Goal: Task Accomplishment & Management: Manage account settings

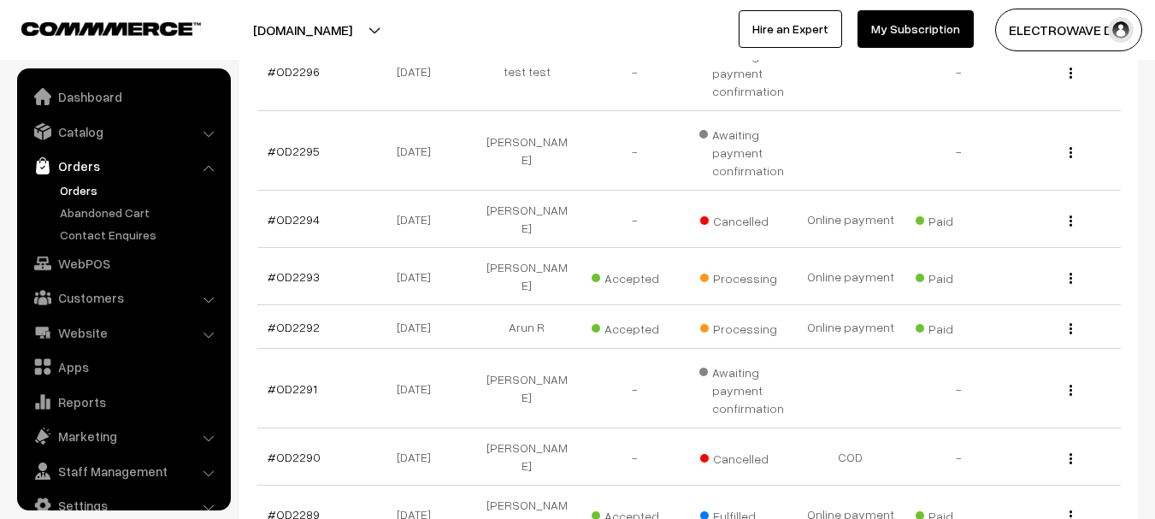
scroll to position [27, 0]
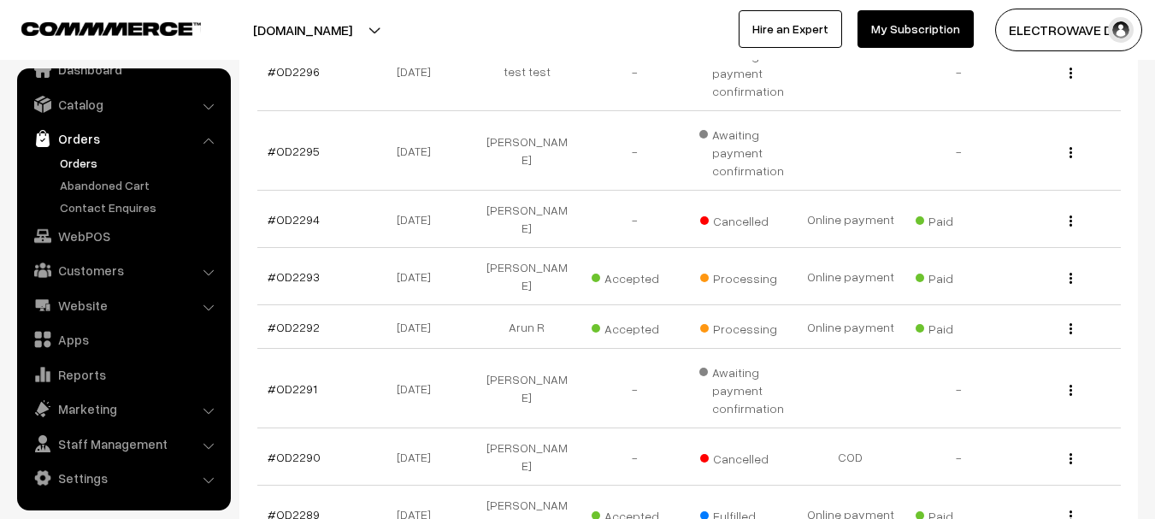
click at [85, 163] on link "Orders" at bounding box center [140, 163] width 169 height 18
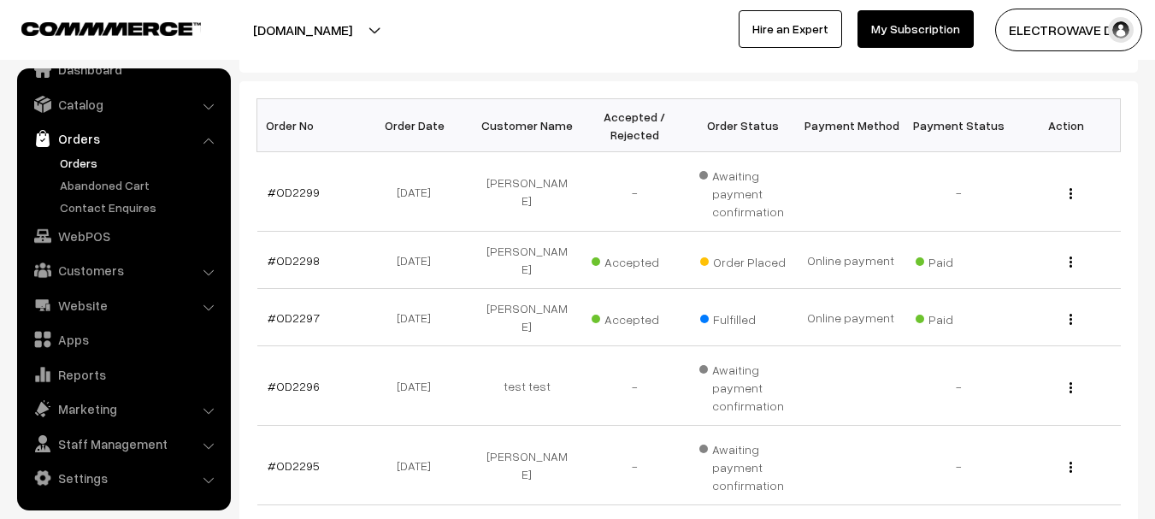
scroll to position [257, 0]
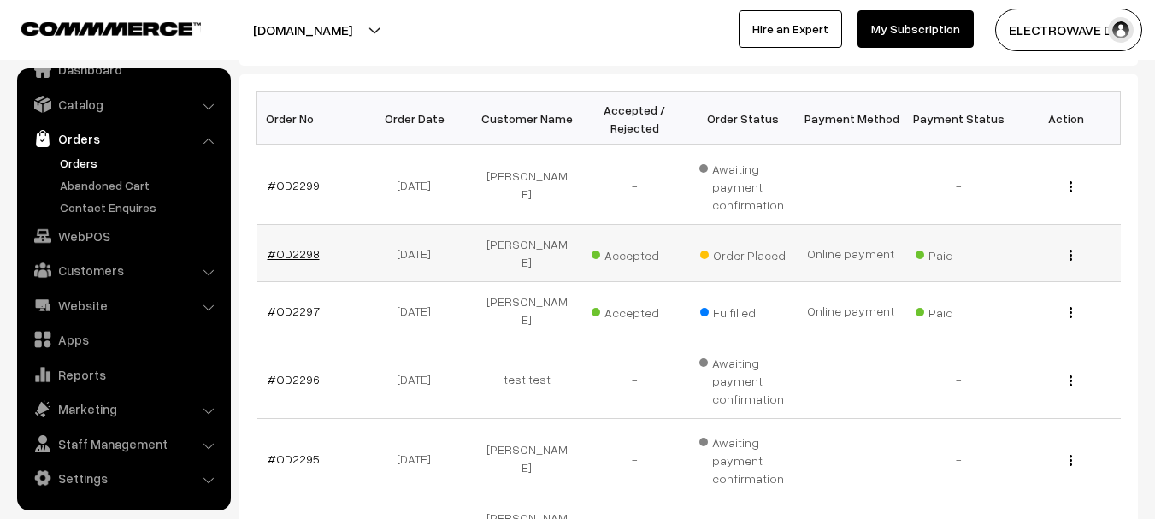
click at [298, 246] on link "#OD2298" at bounding box center [294, 253] width 52 height 15
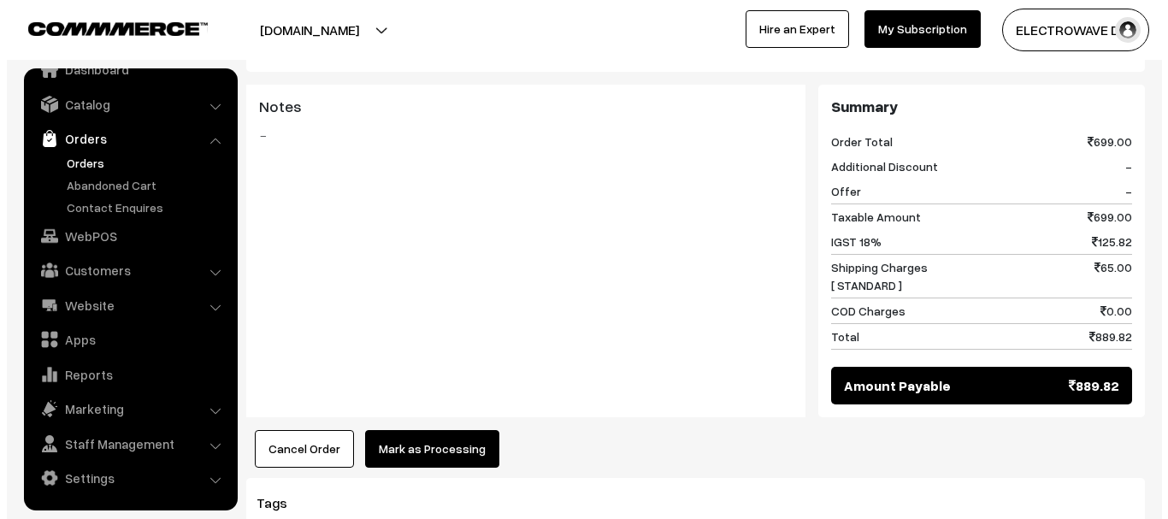
scroll to position [770, 0]
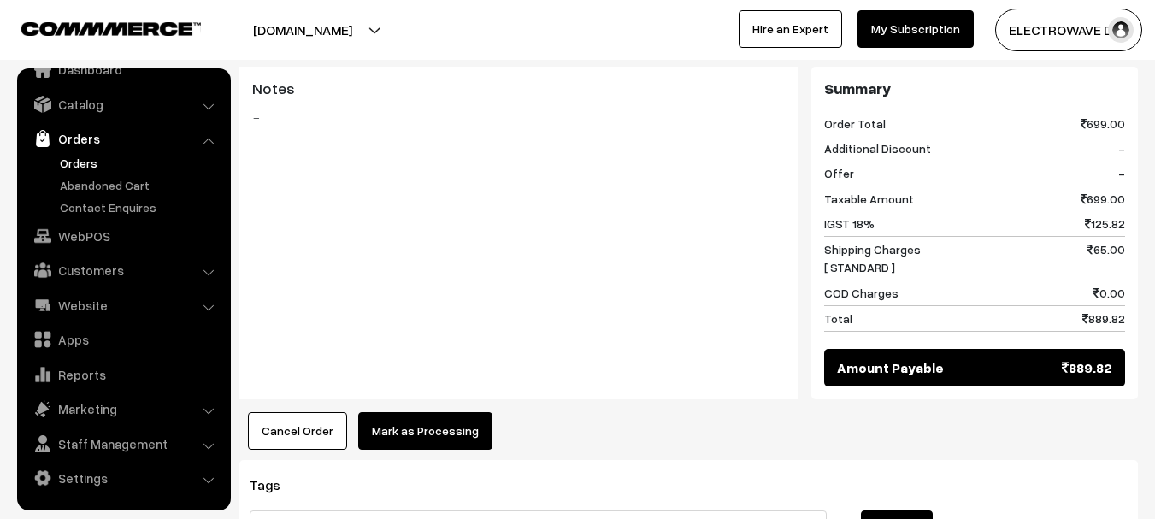
click at [411, 412] on button "Mark as Processing" at bounding box center [425, 431] width 134 height 38
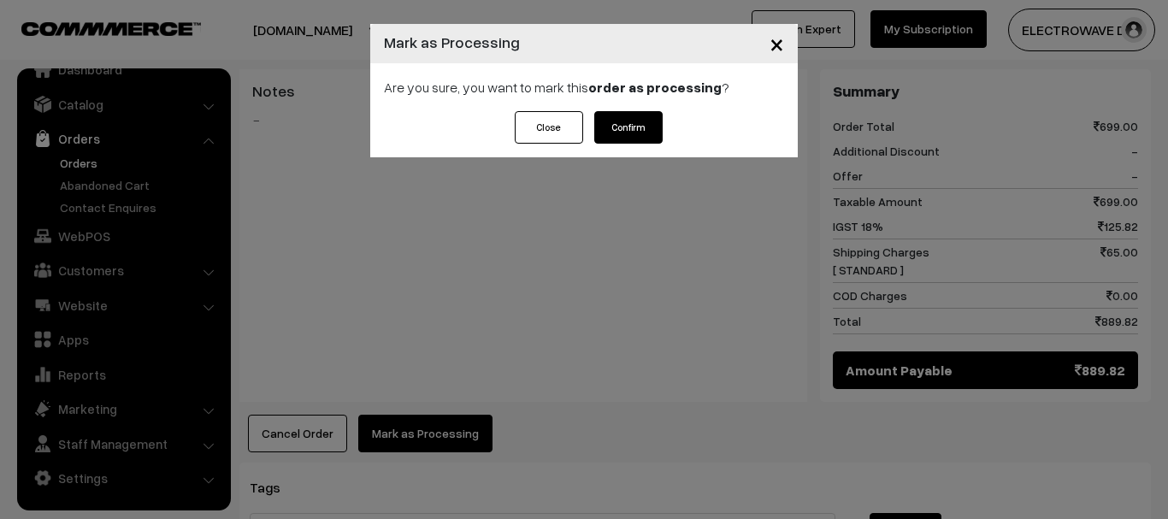
click at [635, 116] on button "Confirm" at bounding box center [628, 127] width 68 height 32
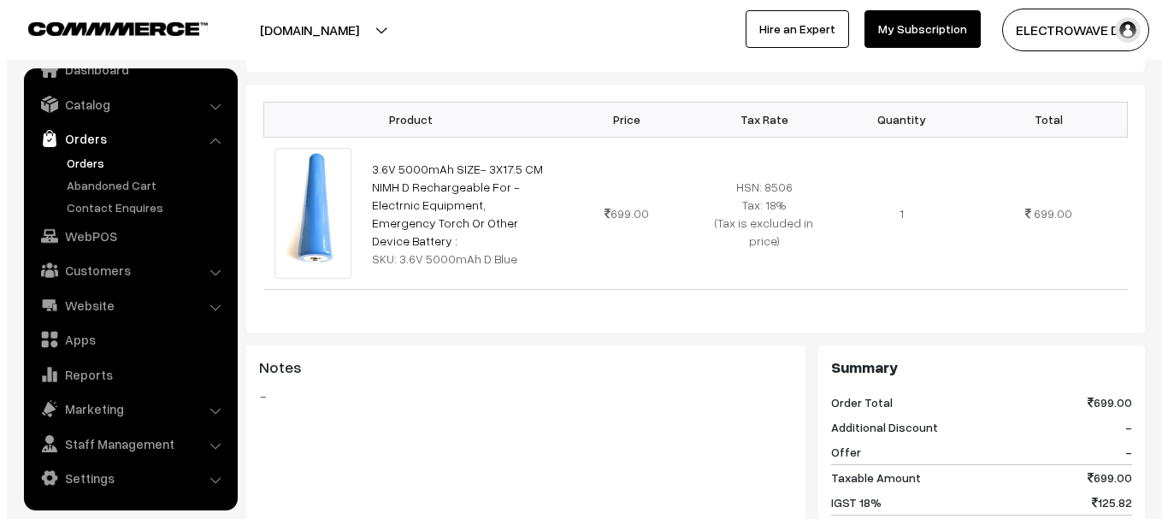
scroll to position [770, 0]
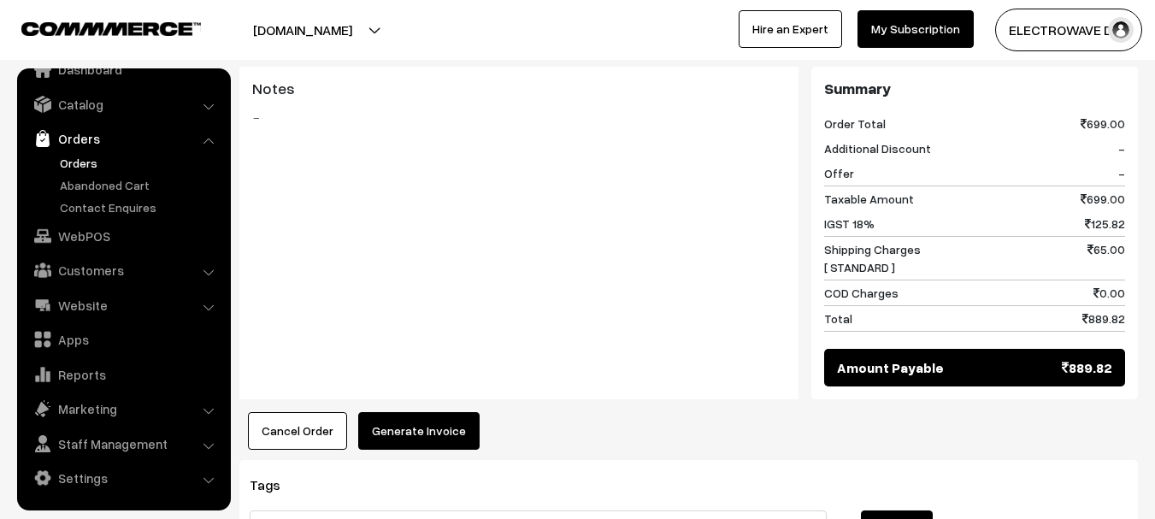
click at [431, 412] on button "Generate Invoice" at bounding box center [418, 431] width 121 height 38
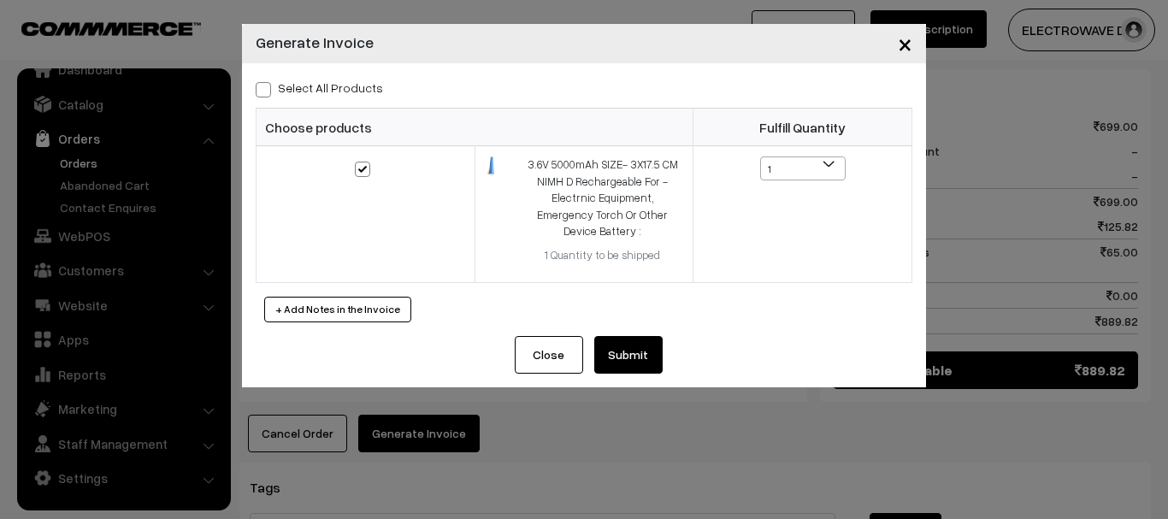
click at [601, 336] on button "Submit" at bounding box center [628, 355] width 68 height 38
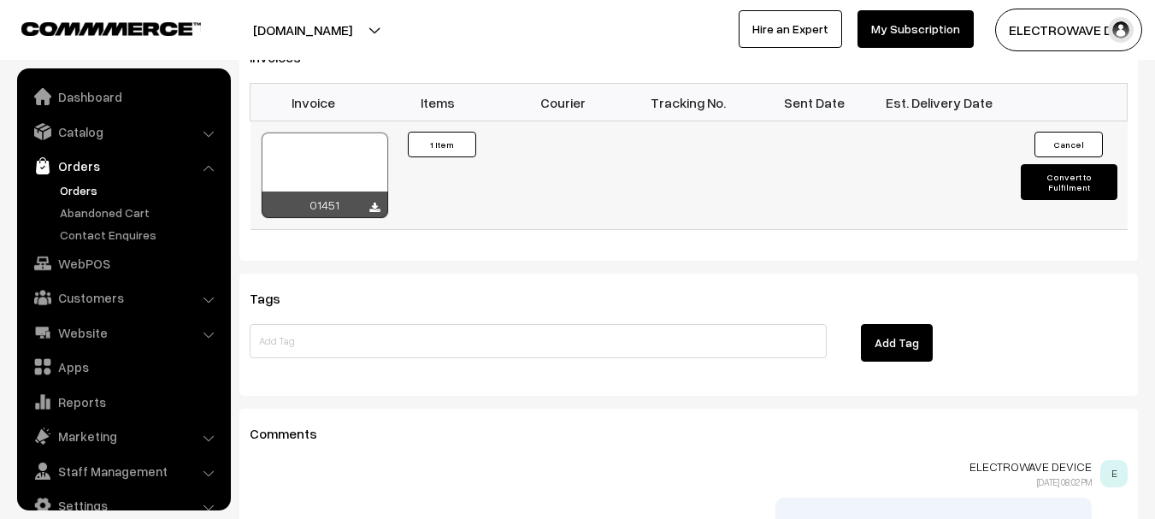
scroll to position [27, 0]
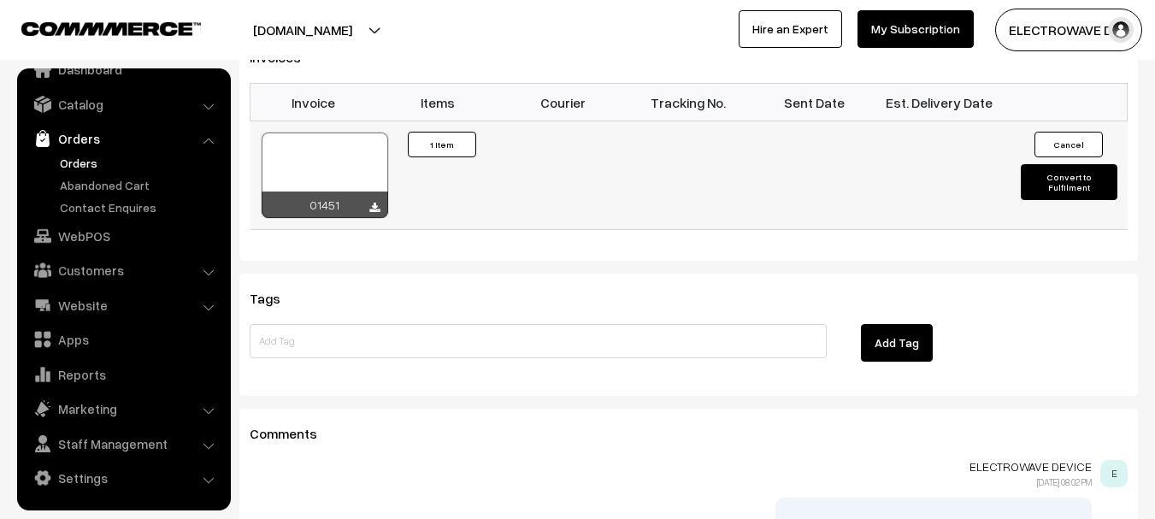
click at [351, 133] on div at bounding box center [325, 176] width 127 height 86
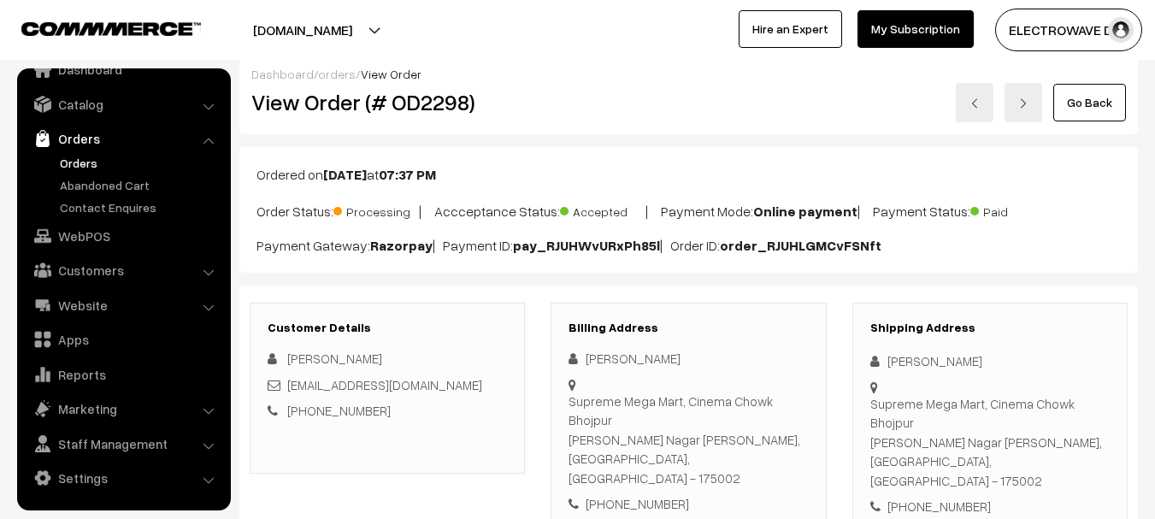
scroll to position [171, 0]
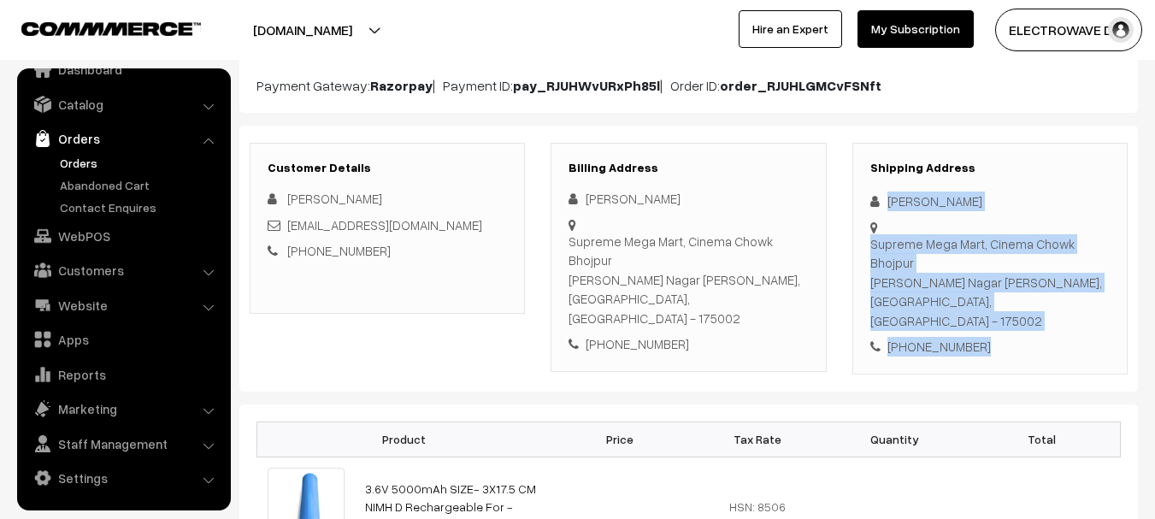
drag, startPoint x: 883, startPoint y: 196, endPoint x: 912, endPoint y: 279, distance: 88.2
click at [989, 336] on div "Customer Details Mukesh Thakur mukeshattu@gmail.com +91 9625618452 Billing Addr…" at bounding box center [688, 259] width 899 height 266
copy div "Mukesh Thakur Supreme Mega Mart, Cinema Chowk Bhojpur Sunder Nagar Mandi, Himac…"
click at [76, 158] on link "Orders" at bounding box center [140, 163] width 169 height 18
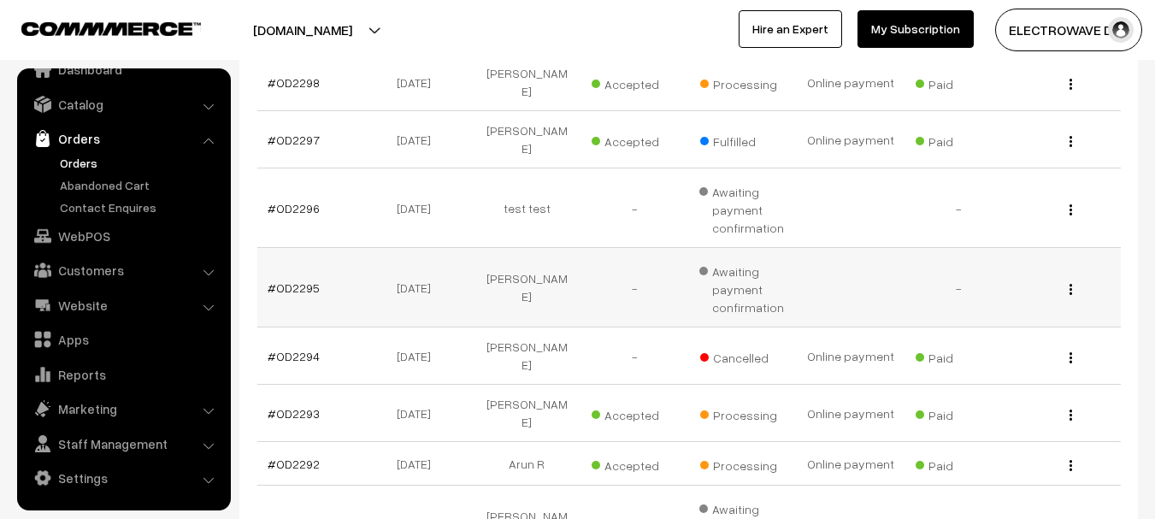
scroll to position [513, 0]
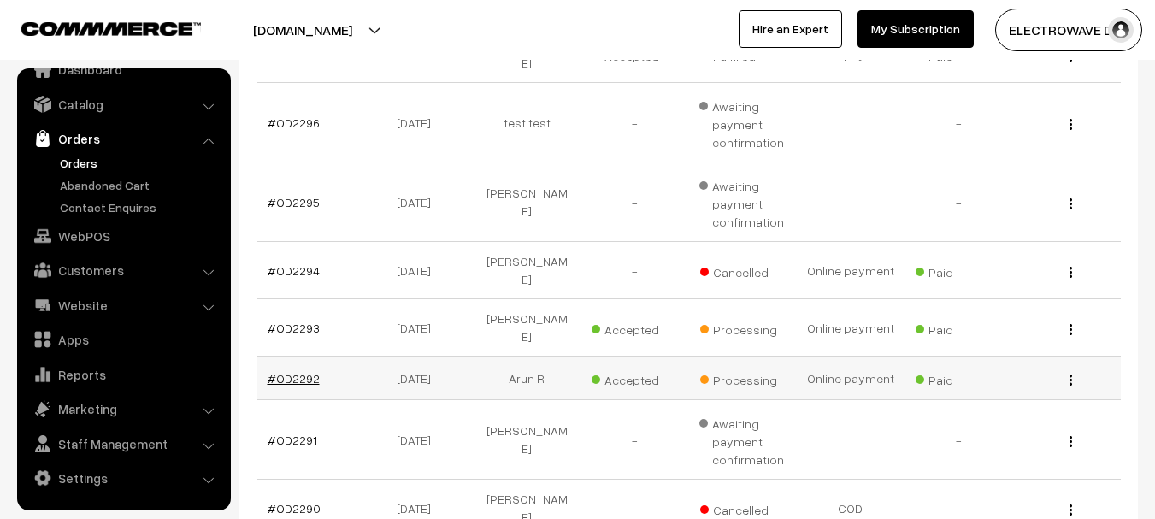
click at [291, 371] on link "#OD2292" at bounding box center [294, 378] width 52 height 15
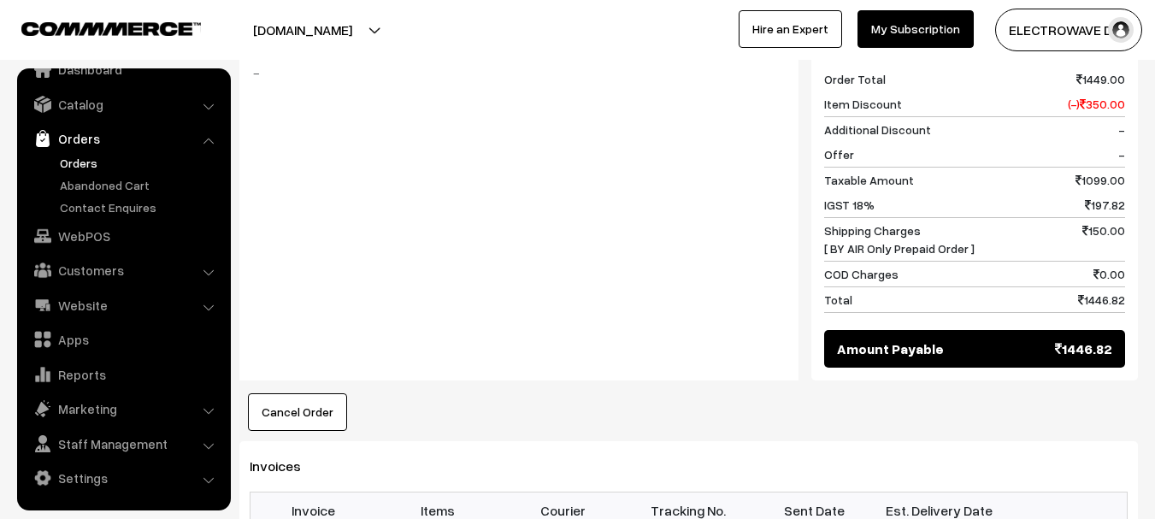
scroll to position [941, 0]
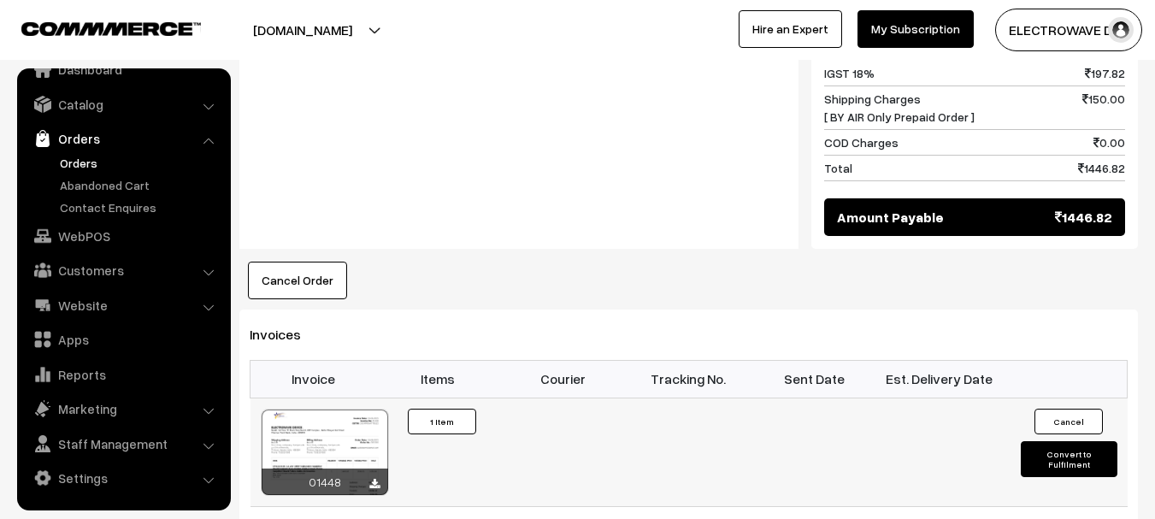
click at [1037, 441] on button "Convert to Fulfilment" at bounding box center [1069, 459] width 97 height 36
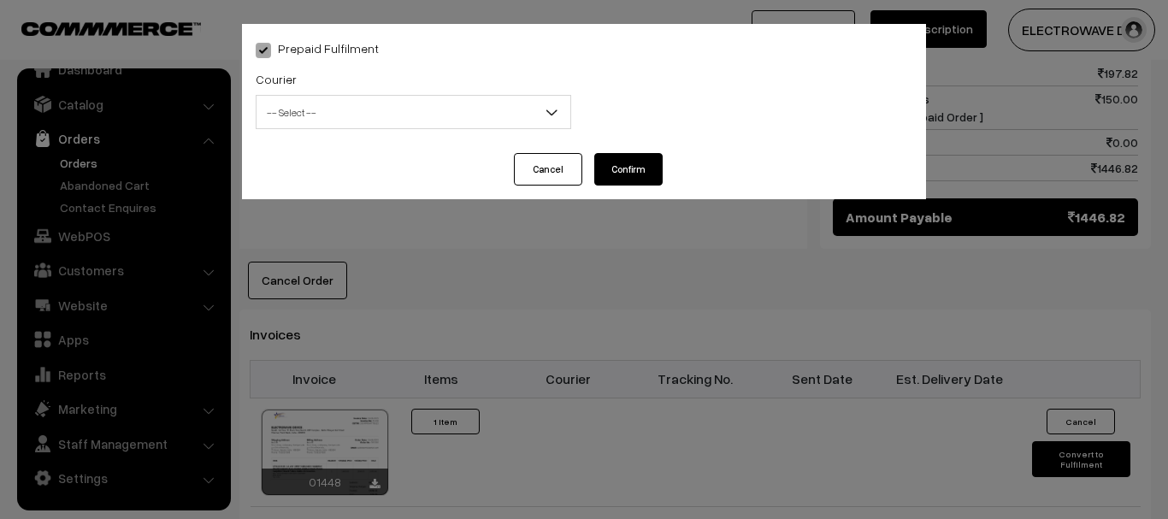
click at [286, 106] on span "-- Select --" at bounding box center [414, 112] width 314 height 30
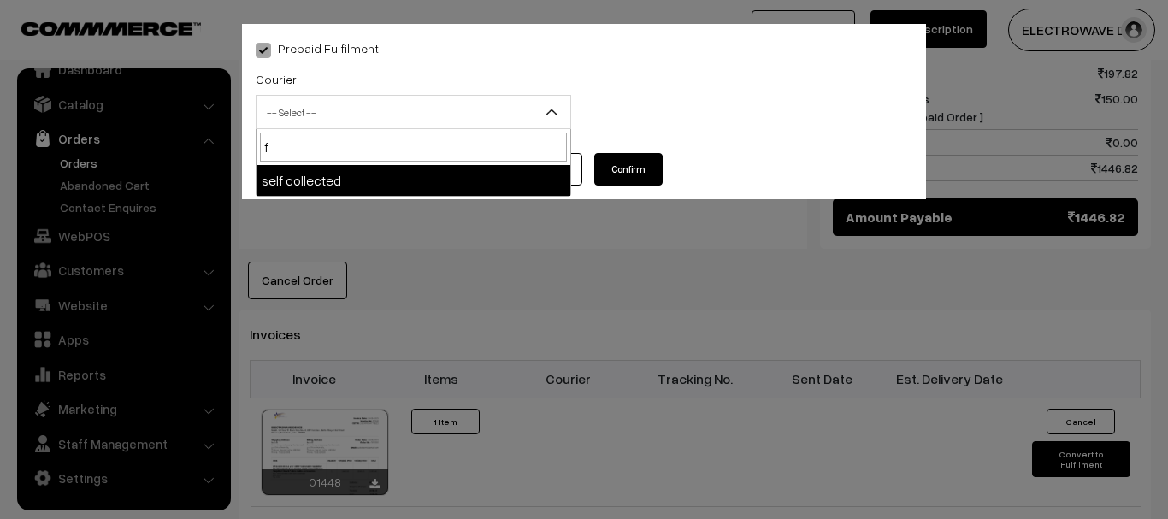
click at [301, 143] on input "f" at bounding box center [413, 147] width 307 height 29
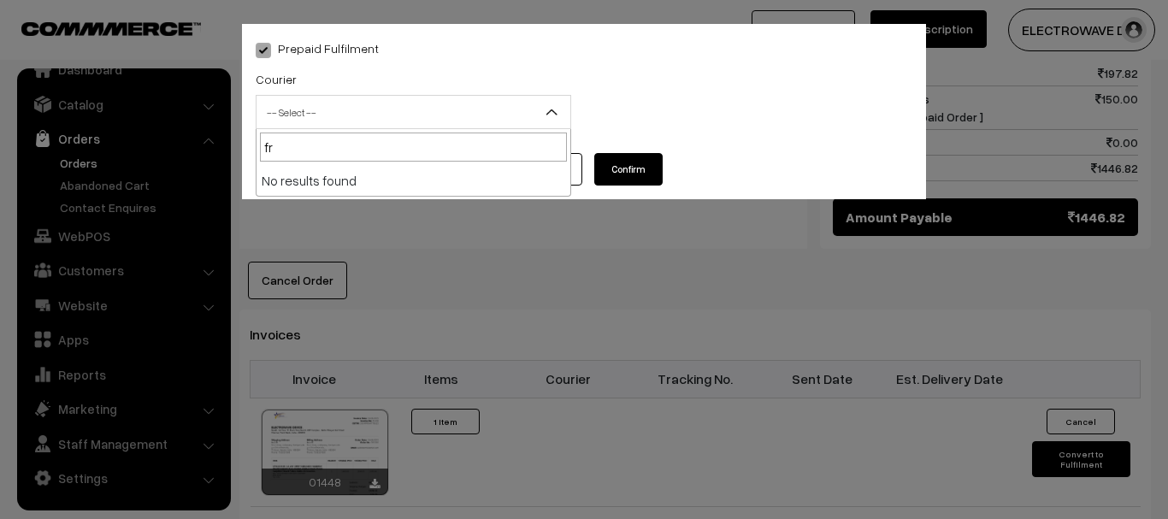
type input "fra"
click at [606, 227] on div "Prepaid Fulfilment Courier -- Select -- BlueDart Xpressbees Delhivery Speed Pos…" at bounding box center [584, 259] width 1168 height 519
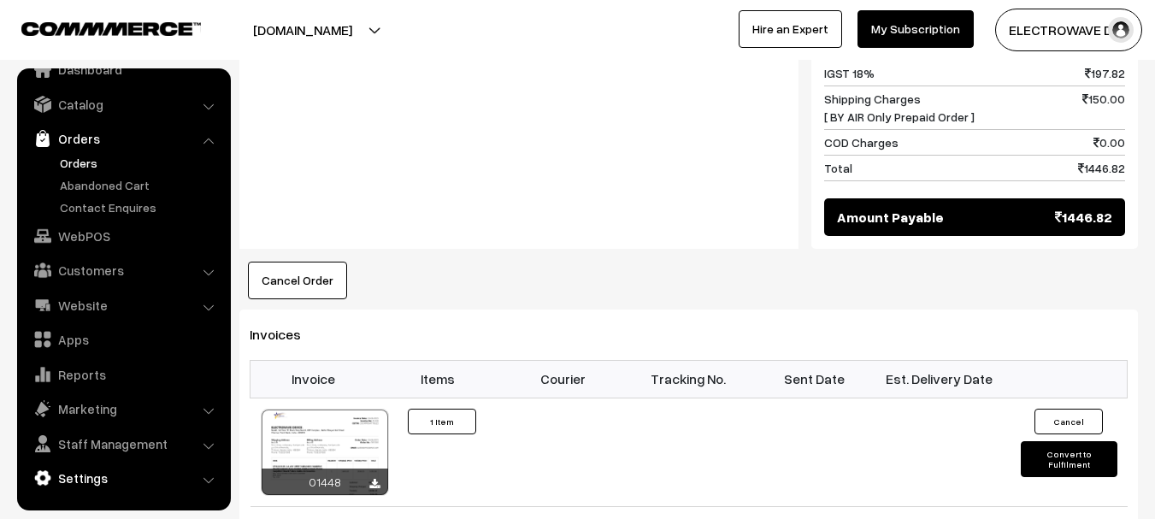
click at [78, 471] on link "Settings" at bounding box center [123, 478] width 204 height 31
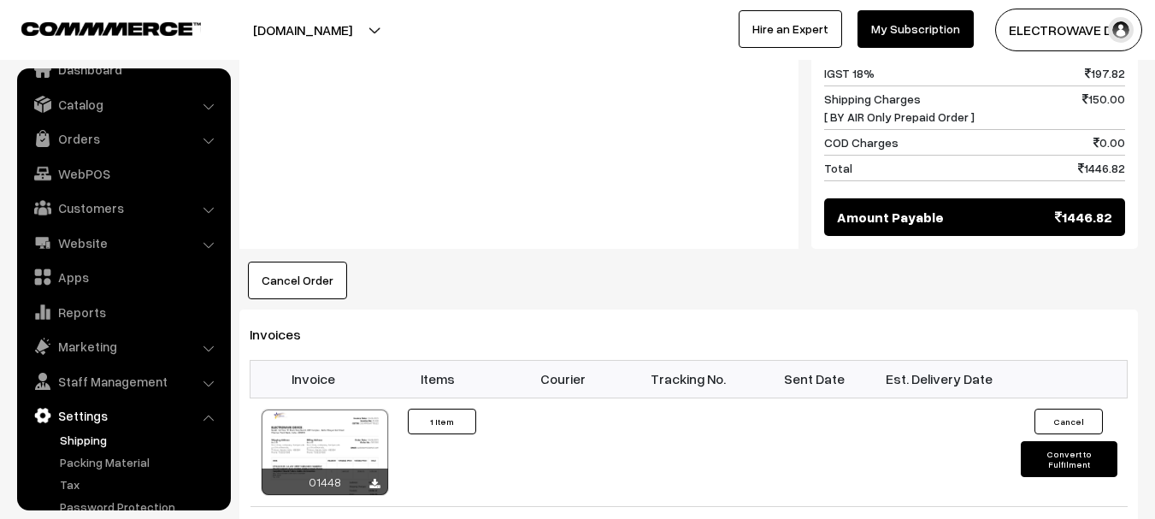
click at [96, 436] on link "Shipping" at bounding box center [140, 440] width 169 height 18
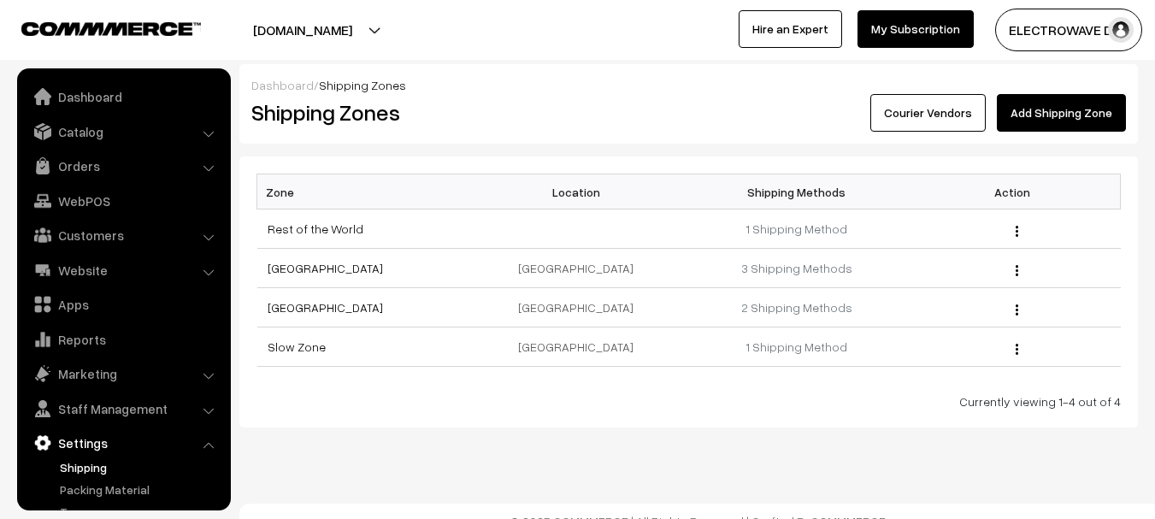
scroll to position [94, 0]
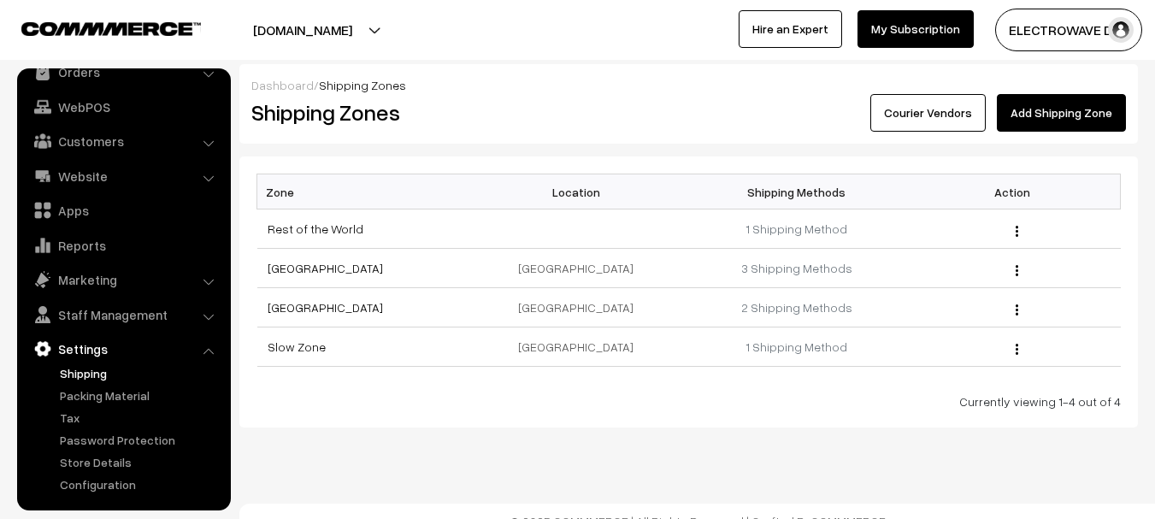
click at [960, 114] on link "Courier Vendors" at bounding box center [928, 113] width 115 height 38
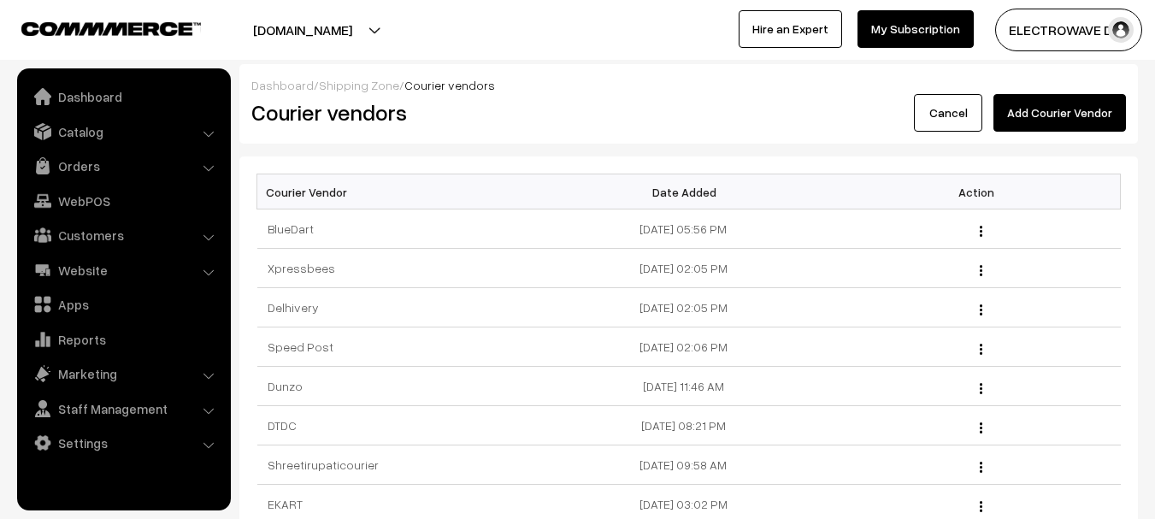
click at [1025, 109] on button "Add Courier Vendor" at bounding box center [1060, 113] width 133 height 38
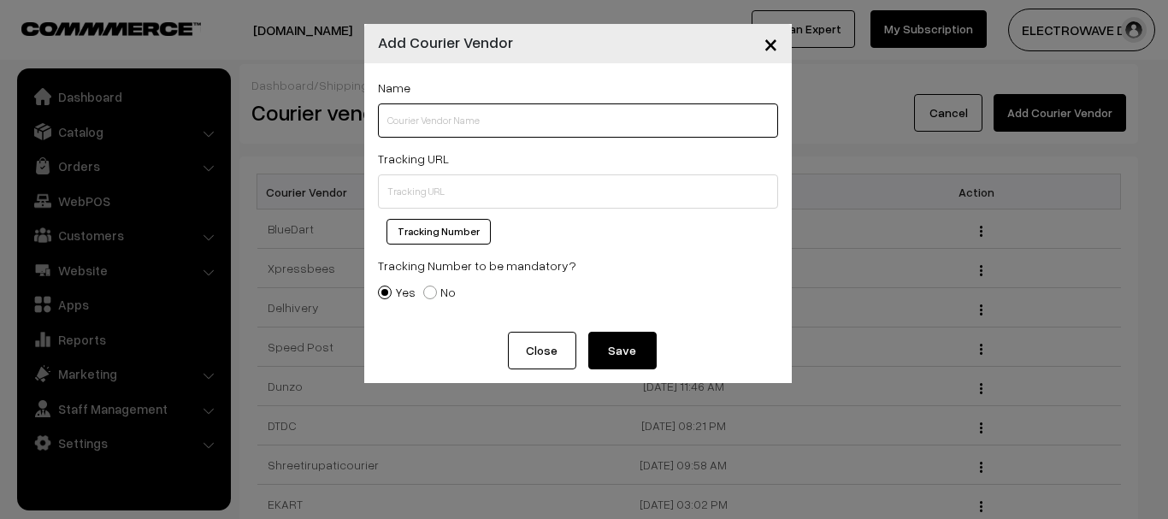
click at [459, 127] on input "text" at bounding box center [578, 120] width 400 height 34
type input "FRANCH EXPRESS"
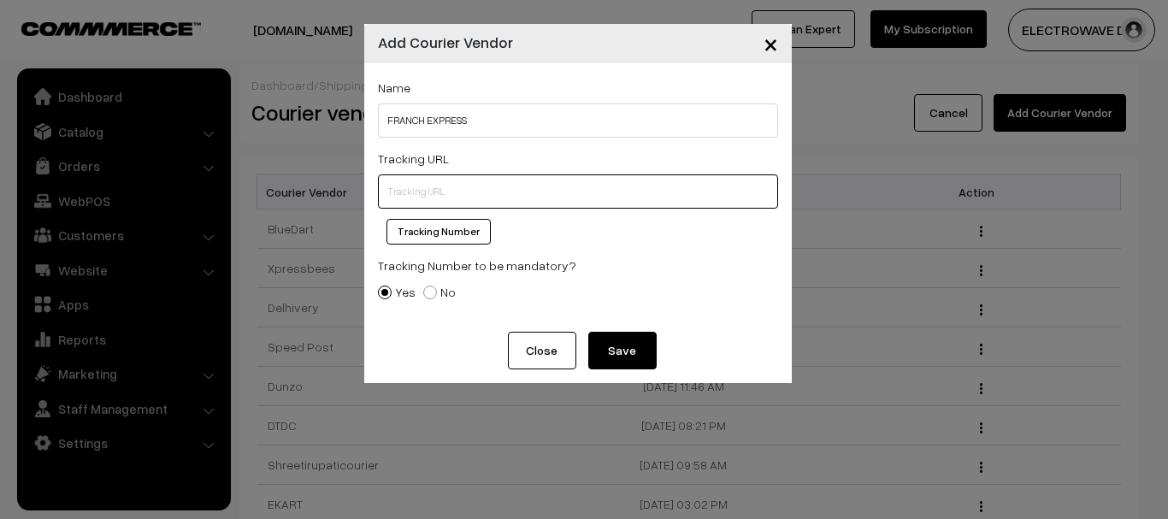
click at [506, 195] on input "text" at bounding box center [578, 191] width 400 height 34
paste input "https://franchexpress.com/courier-tracking/"
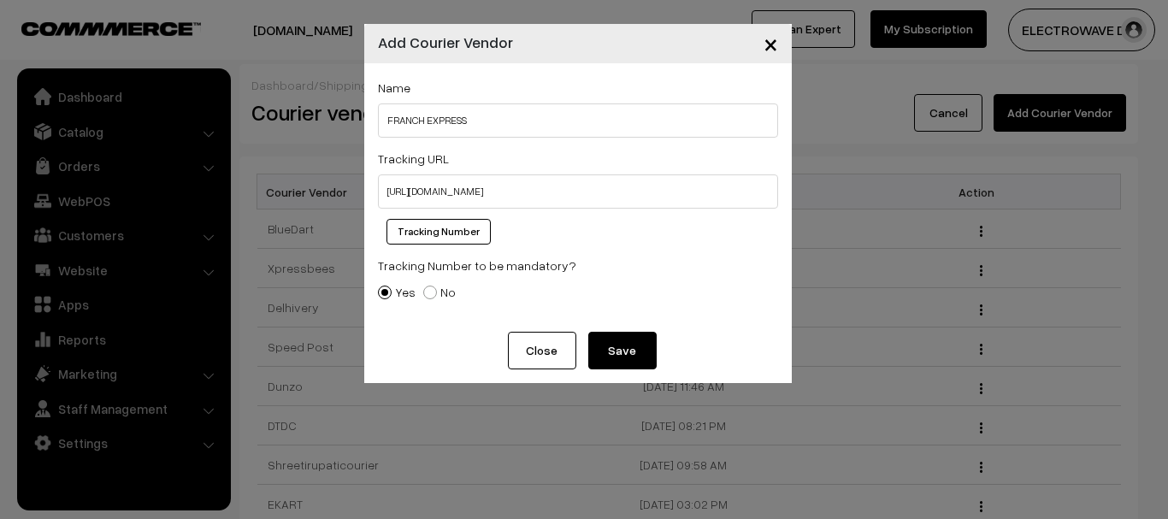
click at [446, 233] on button "Tracking Number" at bounding box center [439, 232] width 104 height 26
type input "https://franchexpress.com/courier-tracking/%%tracking.number%%"
click at [635, 346] on button "Save" at bounding box center [622, 351] width 68 height 38
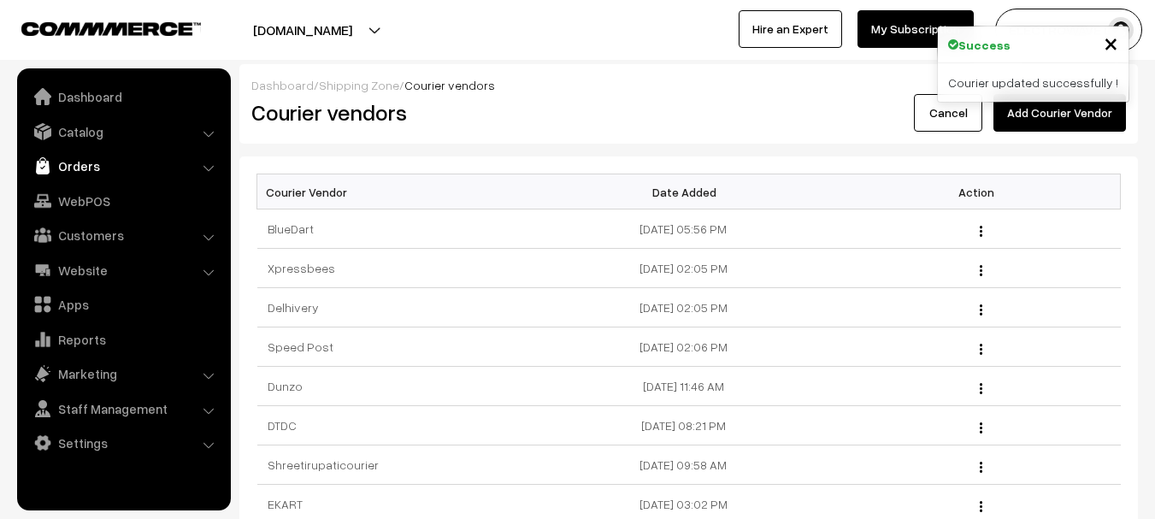
click at [99, 162] on link "Orders" at bounding box center [123, 166] width 204 height 31
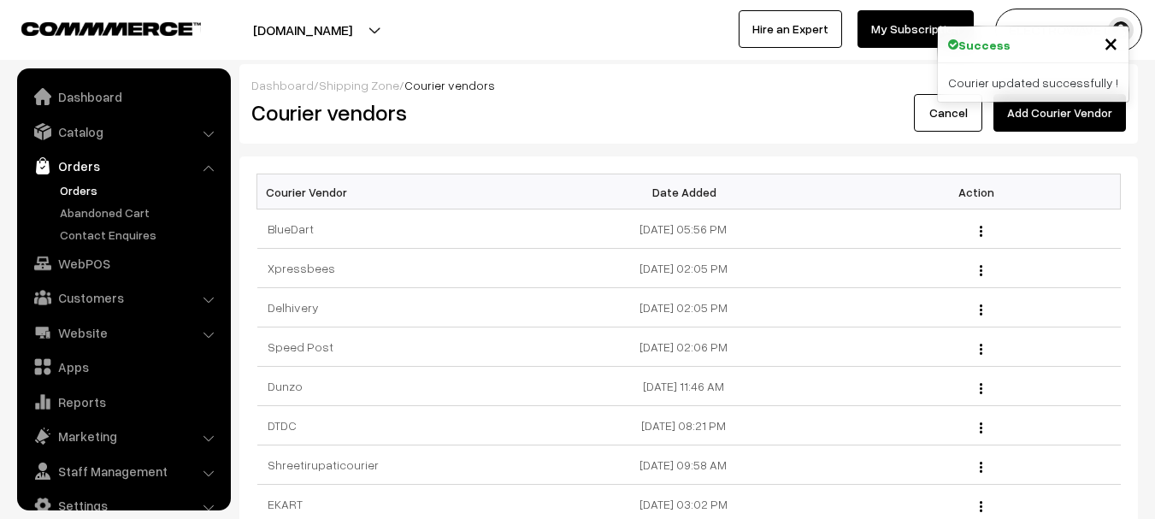
click at [80, 192] on link "Orders" at bounding box center [140, 190] width 169 height 18
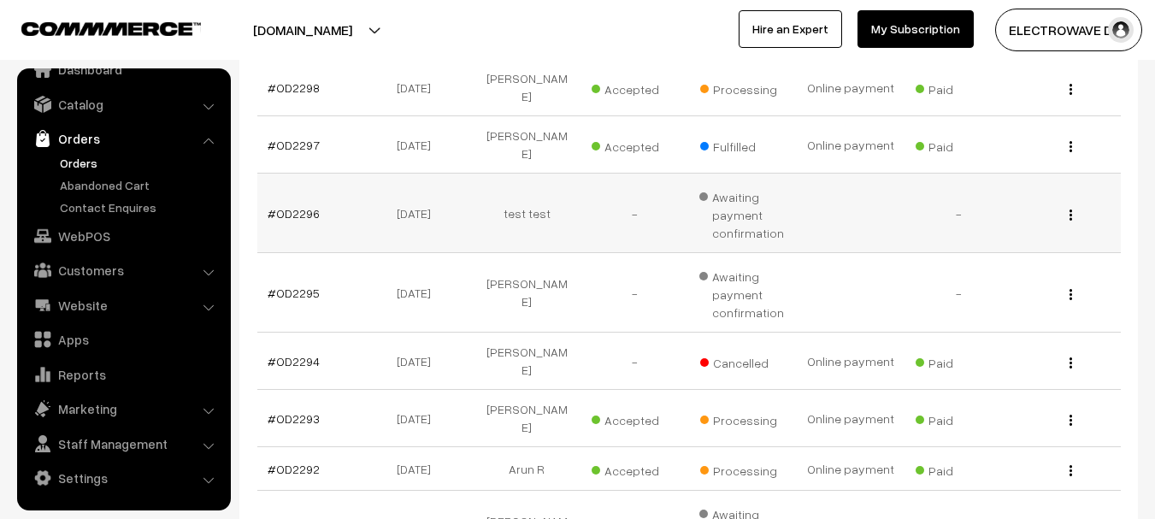
scroll to position [428, 0]
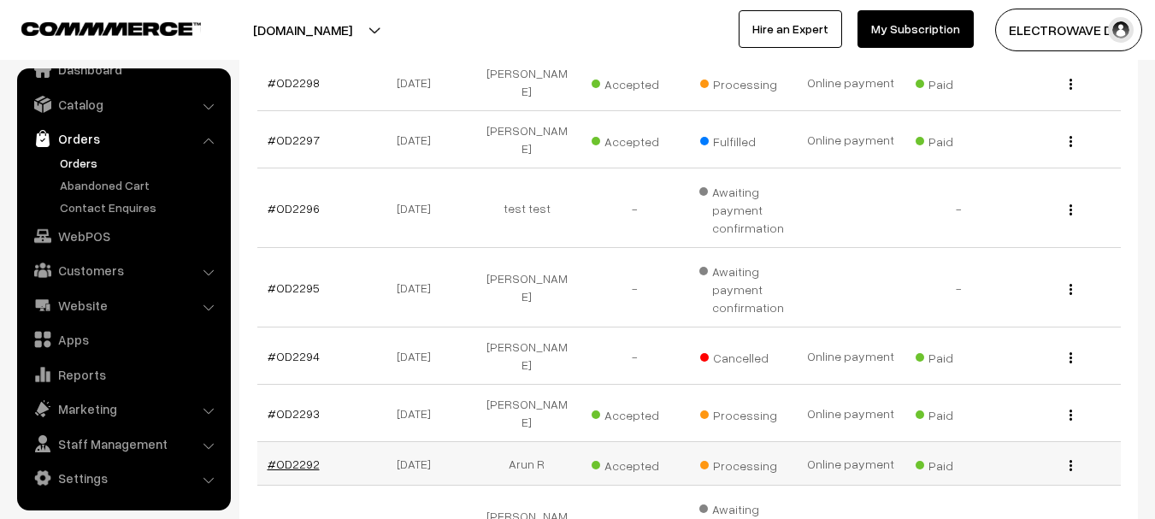
click at [302, 457] on link "#OD2292" at bounding box center [294, 464] width 52 height 15
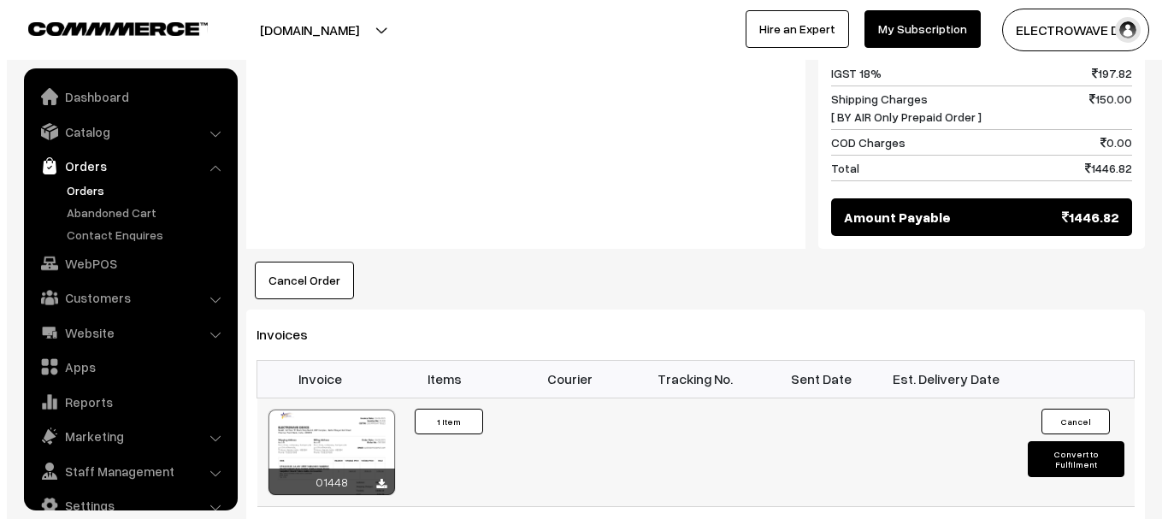
scroll to position [27, 0]
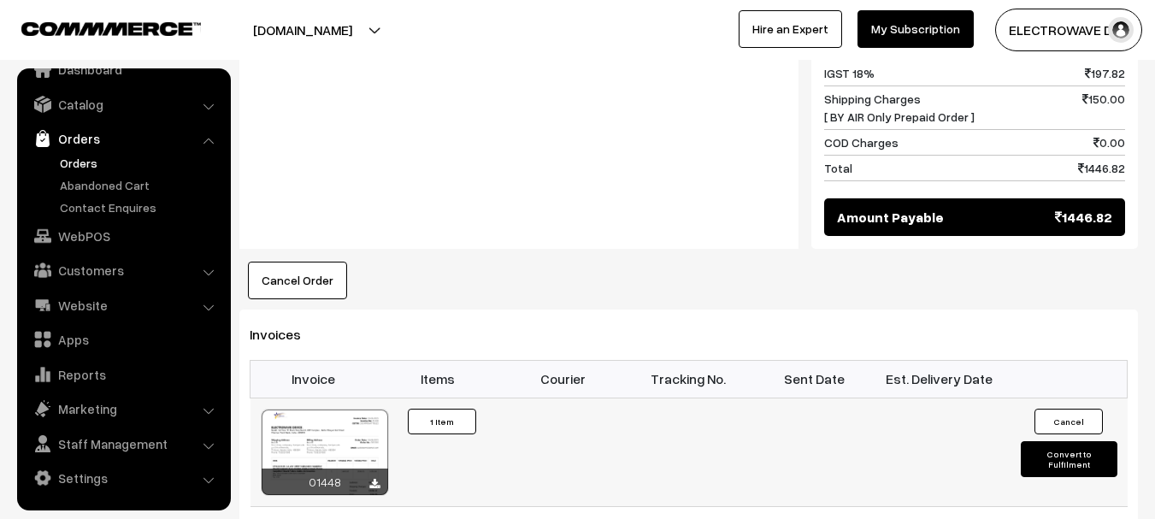
click at [1047, 441] on button "Convert to Fulfilment" at bounding box center [1069, 459] width 97 height 36
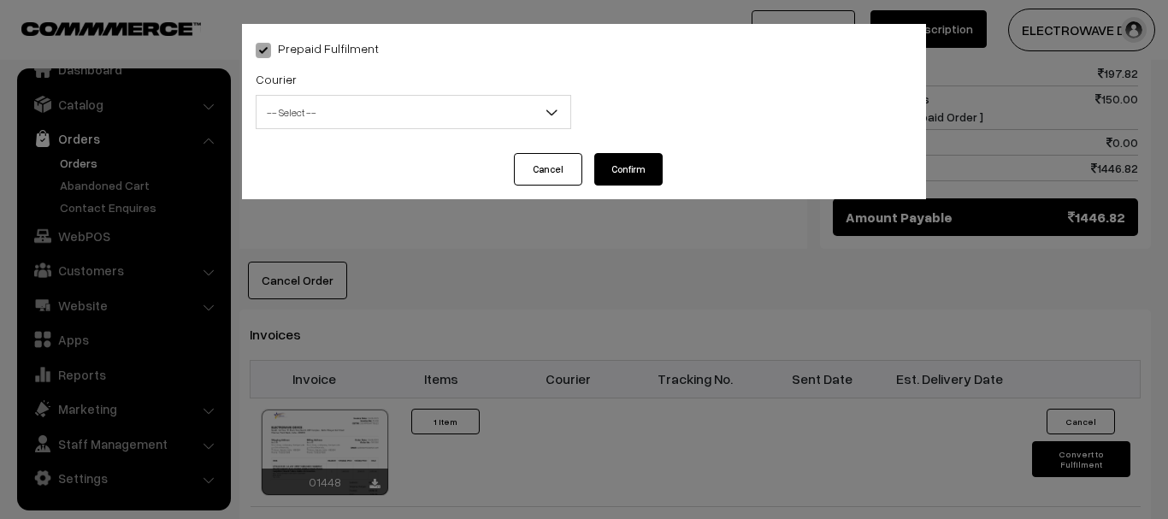
click at [369, 113] on span "-- Select --" at bounding box center [414, 112] width 314 height 30
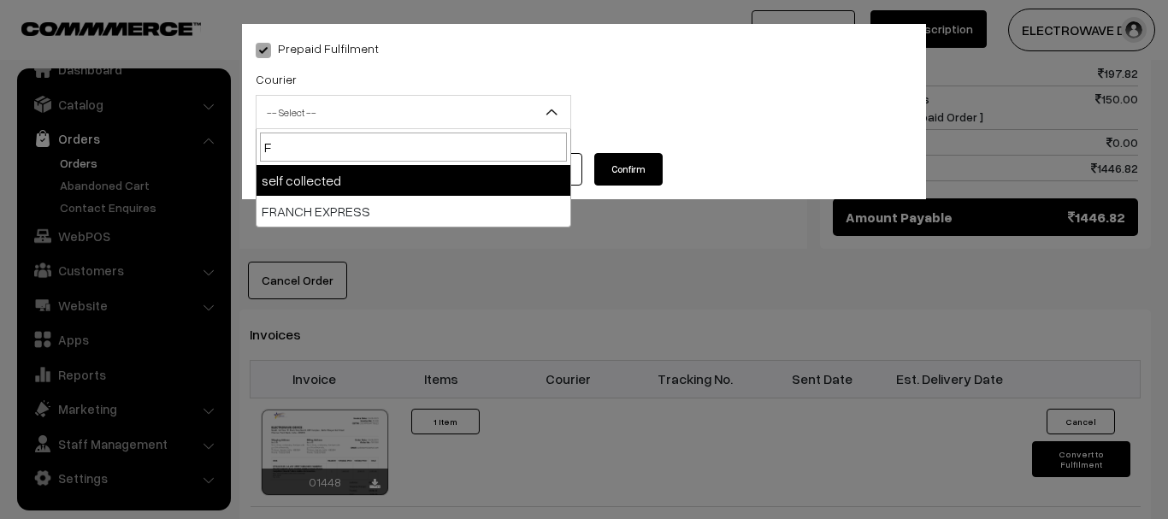
type input "FR"
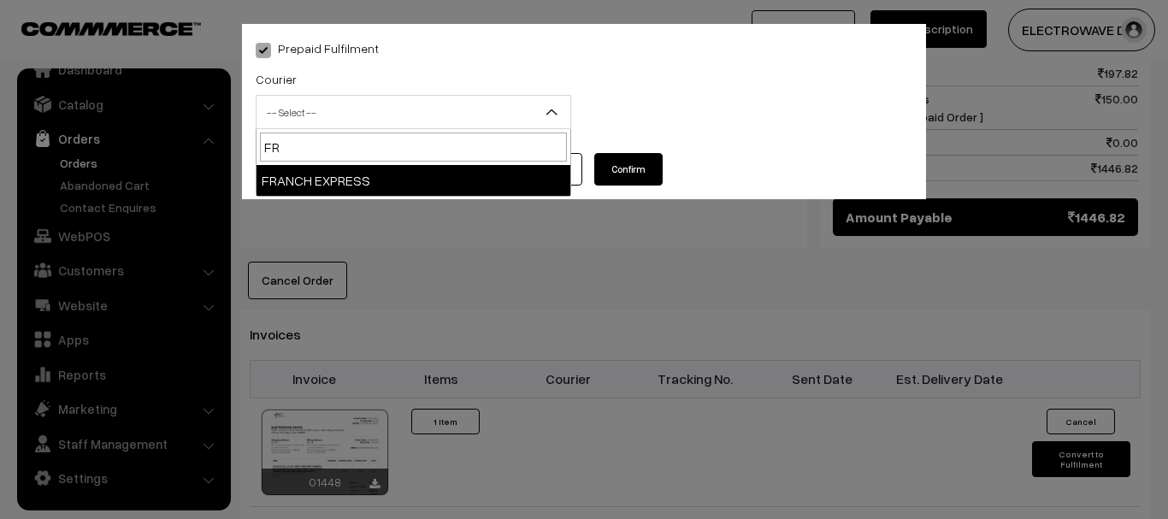
select select "16"
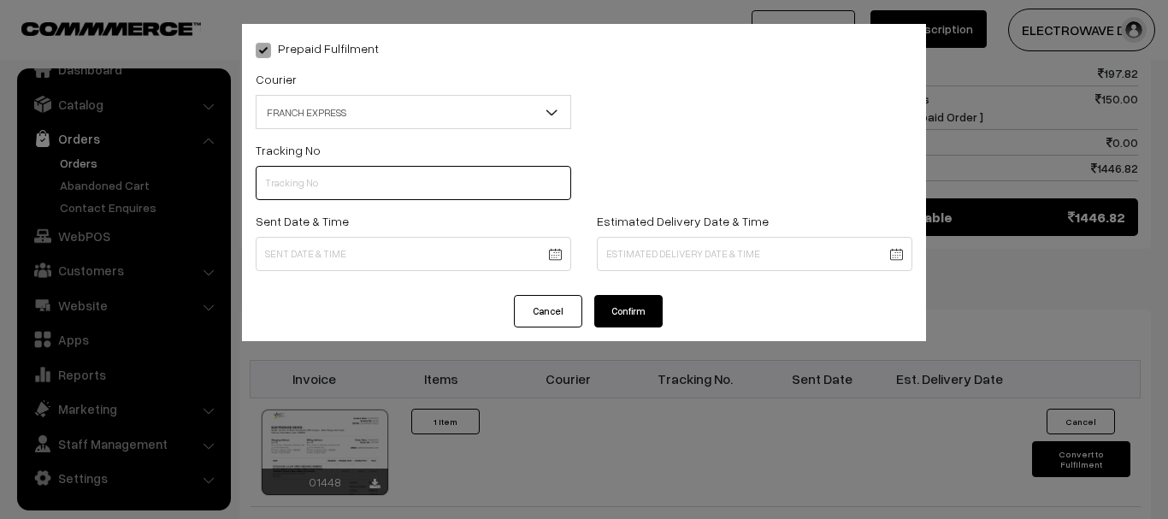
click at [426, 181] on input "text" at bounding box center [414, 183] width 316 height 34
type input "22526891553"
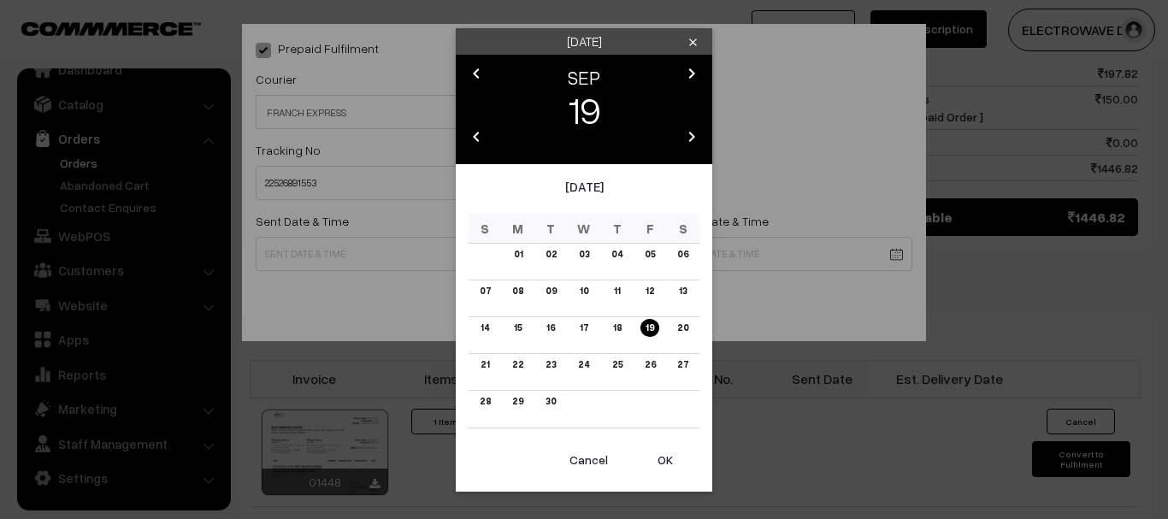
click at [502, 253] on body "Thank you for showing interest. Our team will call you shortly. Close dhruvpro.…" at bounding box center [584, 15] width 1168 height 1912
click at [672, 464] on button "OK" at bounding box center [665, 460] width 68 height 38
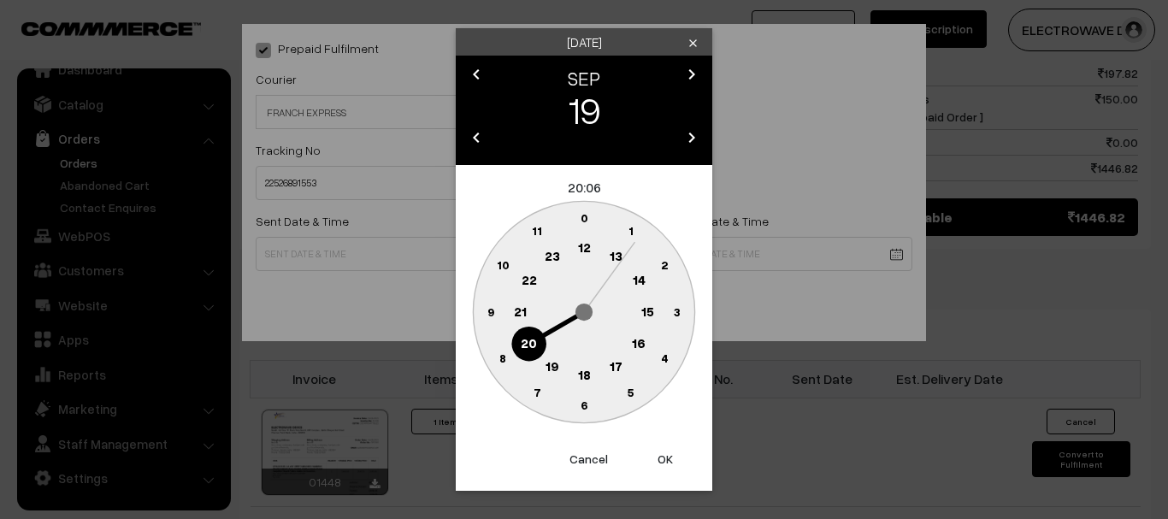
click at [672, 464] on button "OK" at bounding box center [665, 459] width 68 height 38
type input "19-09-2025 20:06"
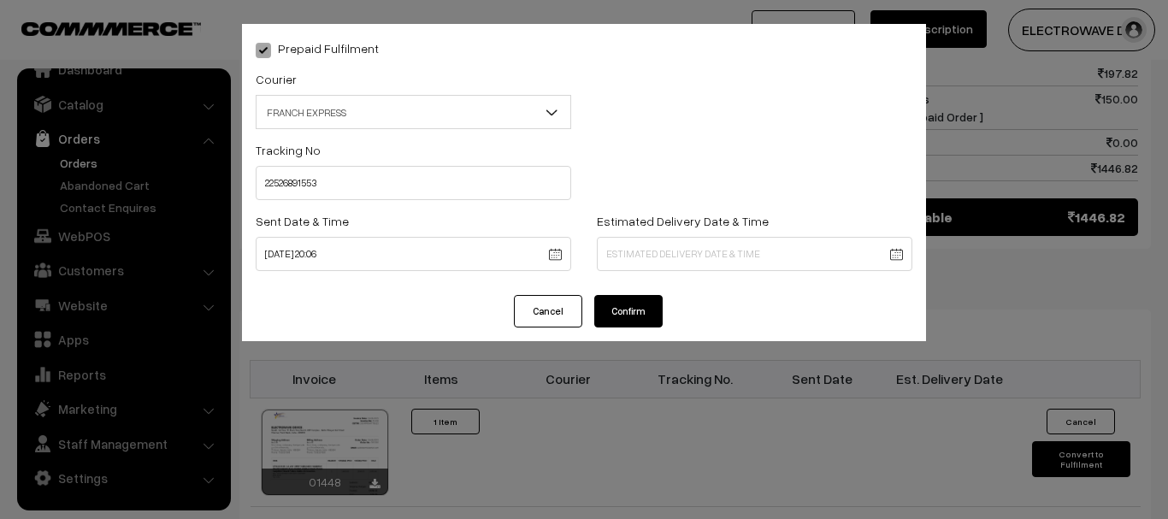
click at [671, 267] on body "Thank you for showing interest. Our team will call you shortly. Close [DOMAIN_N…" at bounding box center [584, 15] width 1168 height 1912
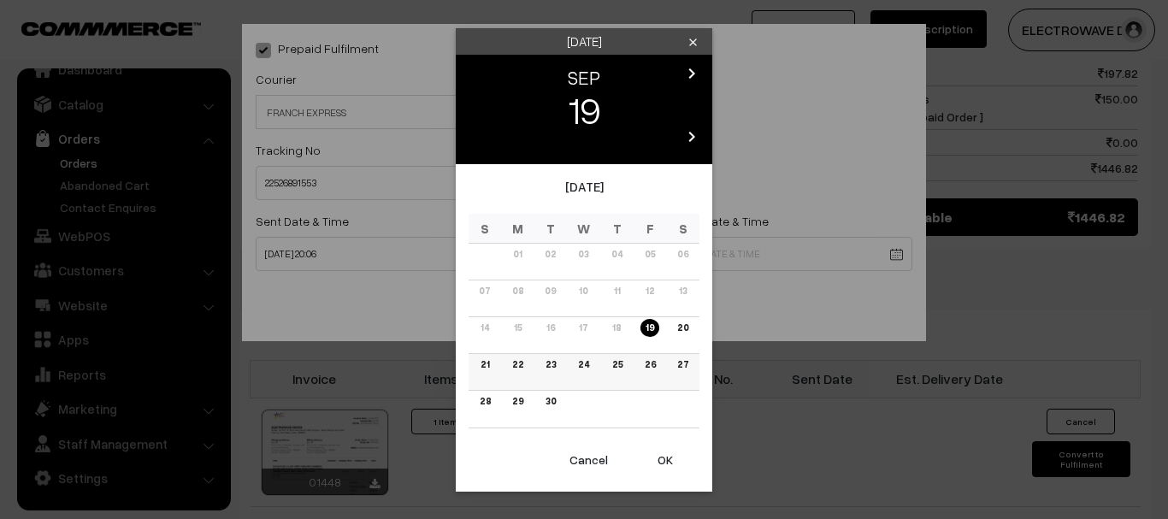
click at [552, 365] on link "23" at bounding box center [550, 365] width 21 height 18
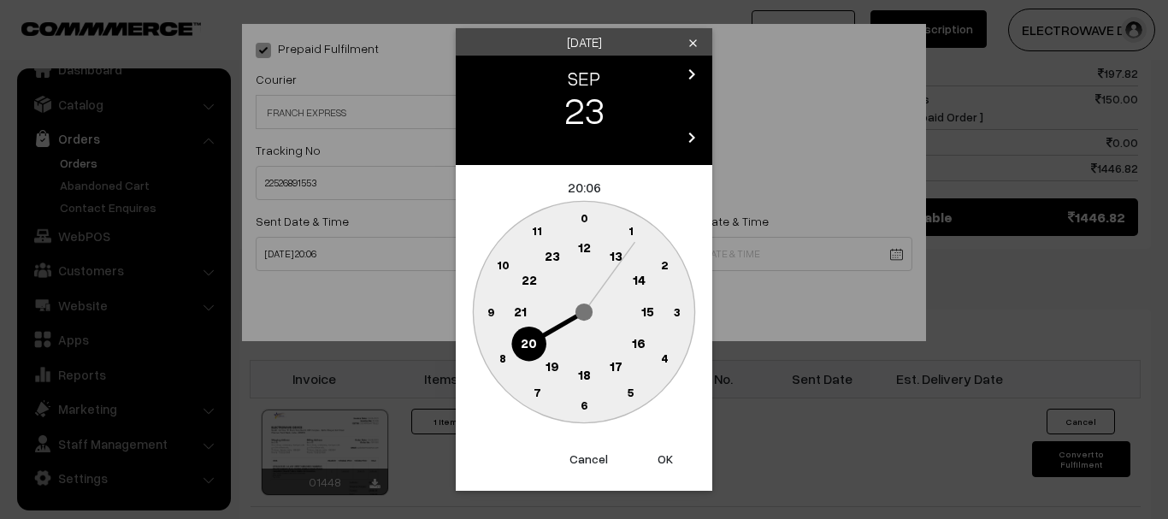
click at [654, 465] on button "OK" at bounding box center [665, 459] width 68 height 38
type input "23-09-2025 20:06"
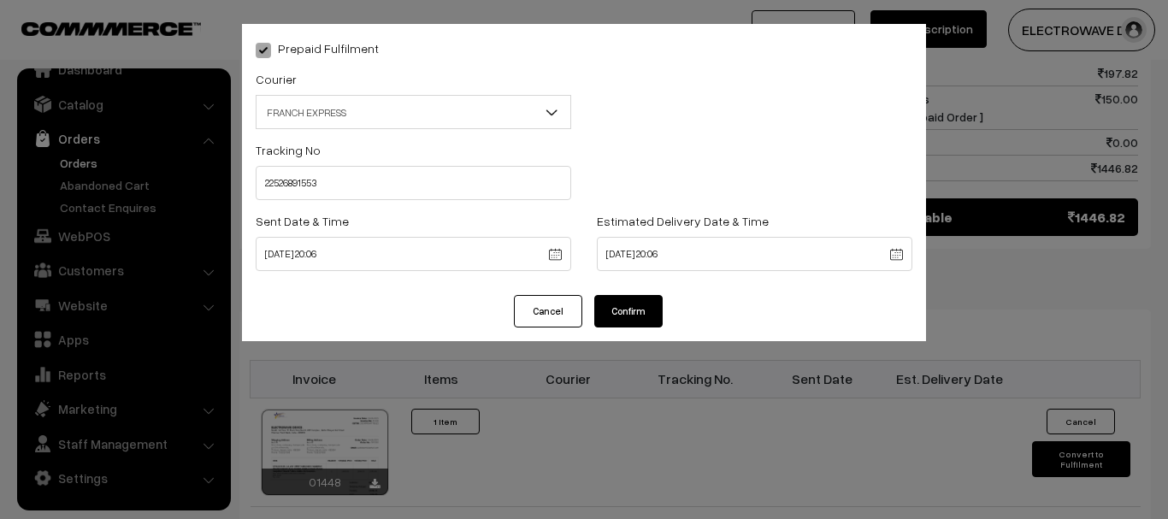
click at [633, 304] on button "Confirm" at bounding box center [628, 311] width 68 height 32
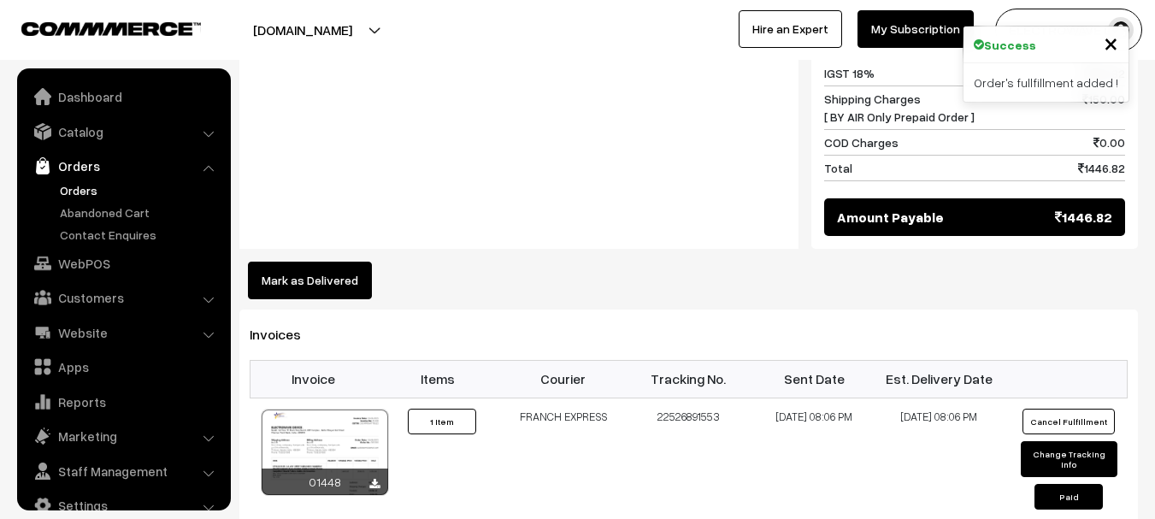
scroll to position [27, 0]
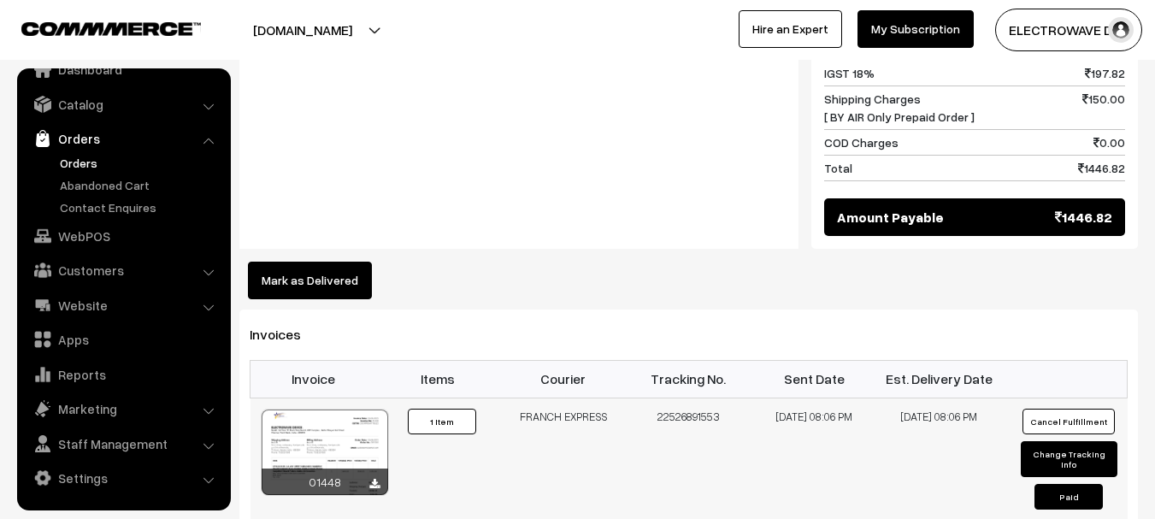
drag, startPoint x: 657, startPoint y: 381, endPoint x: 740, endPoint y: 383, distance: 83.0
click at [740, 398] on td "22526891553" at bounding box center [689, 462] width 126 height 129
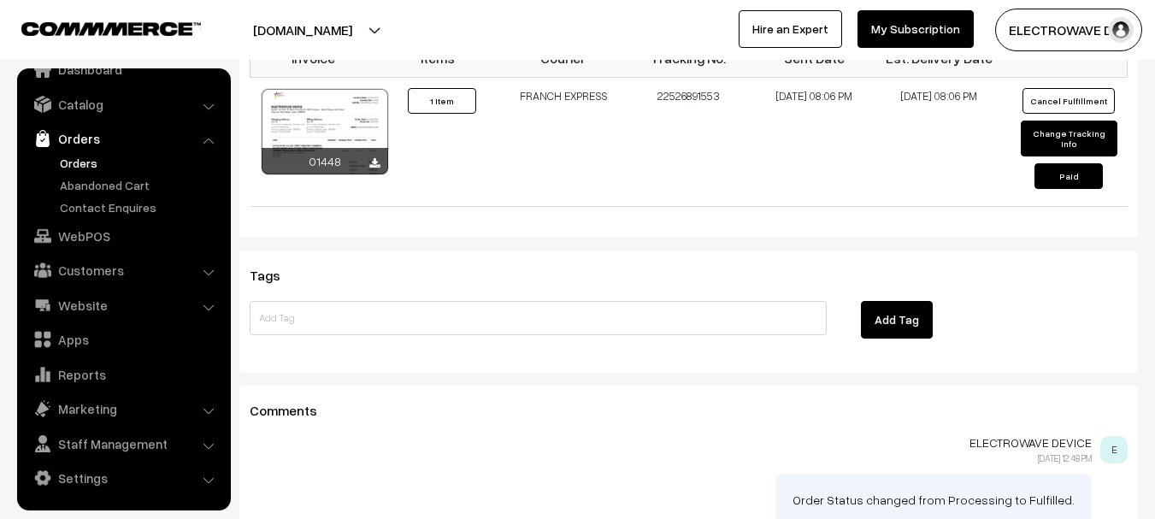
scroll to position [1365, 0]
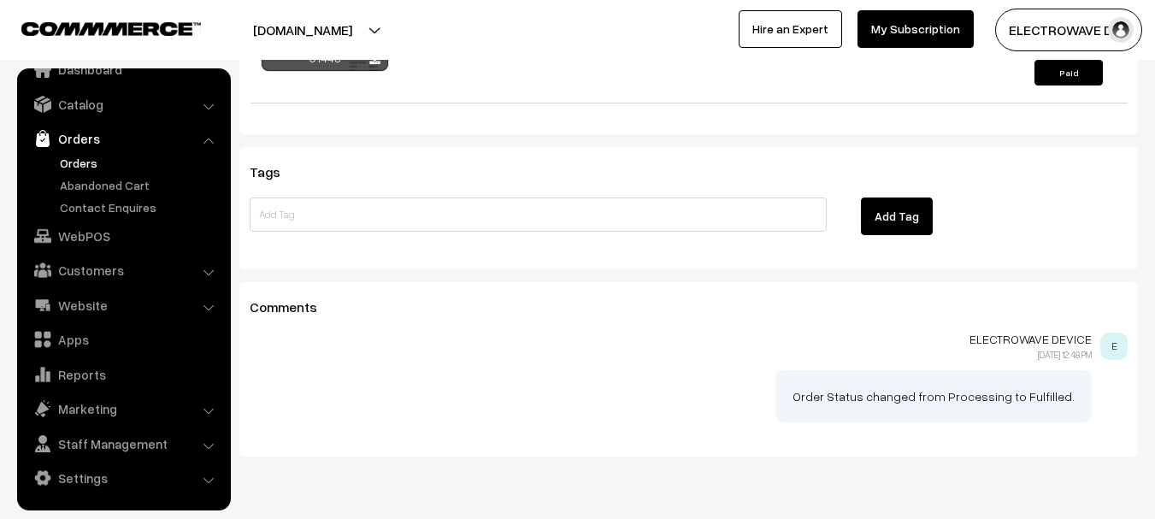
click at [949, 387] on p "Order Status changed from Processing to Fulfilled." at bounding box center [934, 396] width 282 height 18
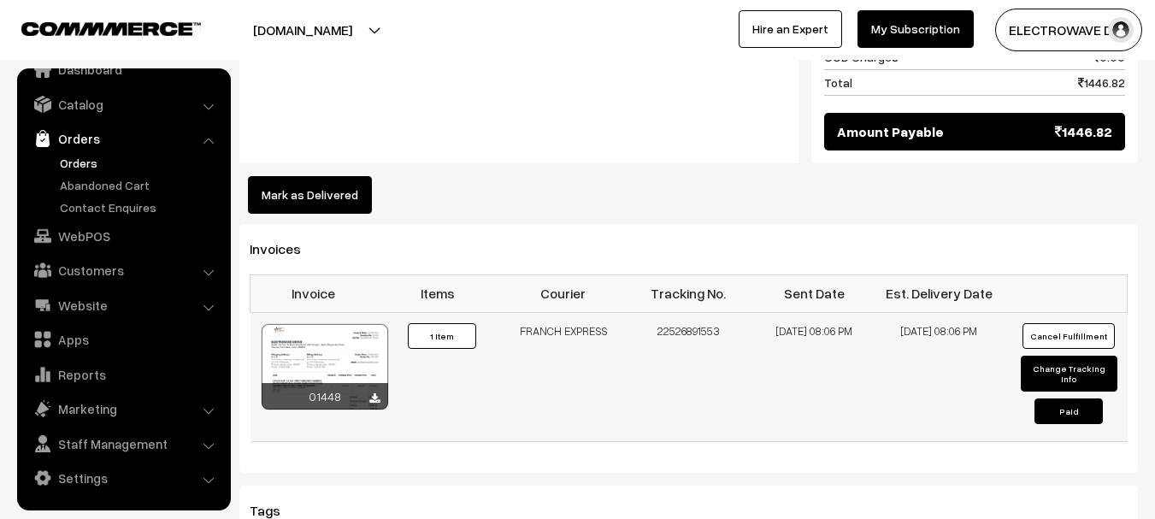
scroll to position [1023, 0]
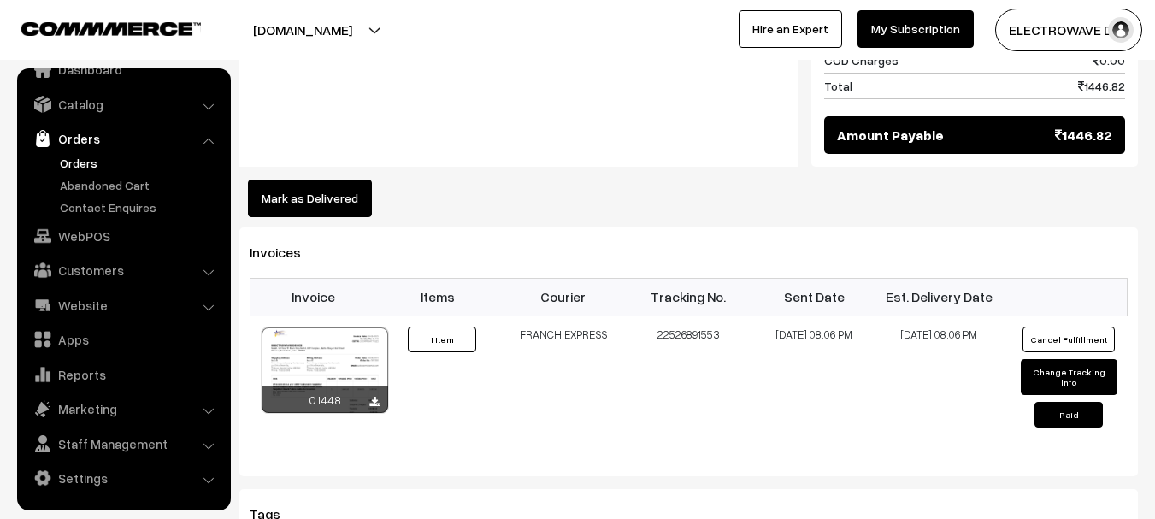
click at [81, 159] on link "Orders" at bounding box center [140, 163] width 169 height 18
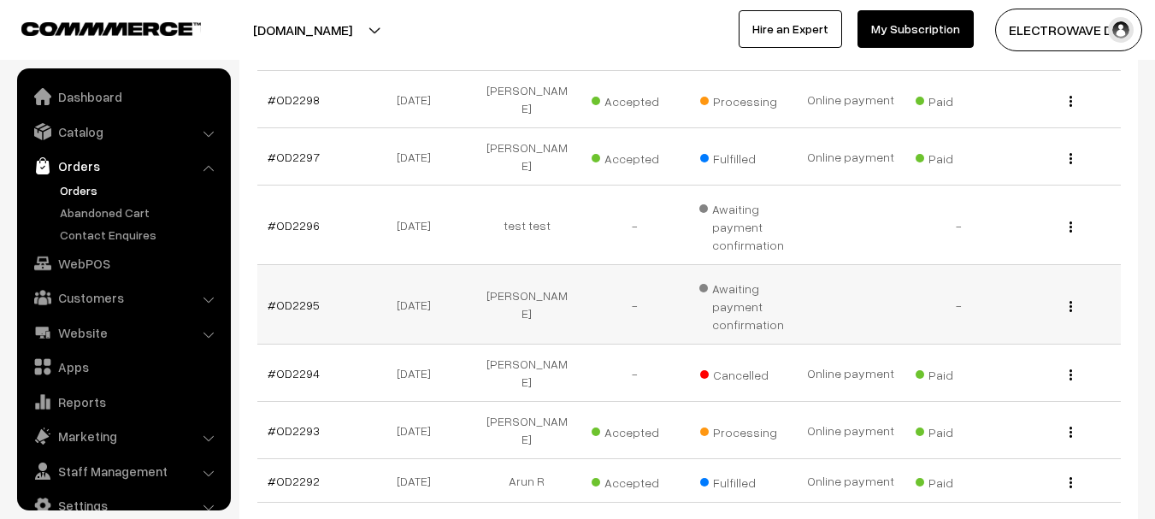
scroll to position [27, 0]
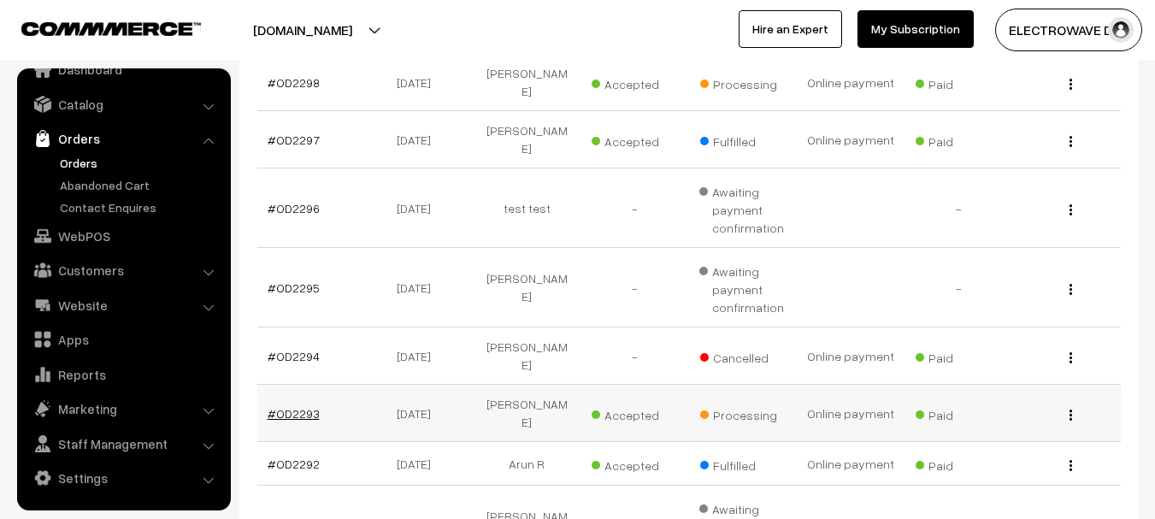
click at [312, 406] on link "#OD2293" at bounding box center [294, 413] width 52 height 15
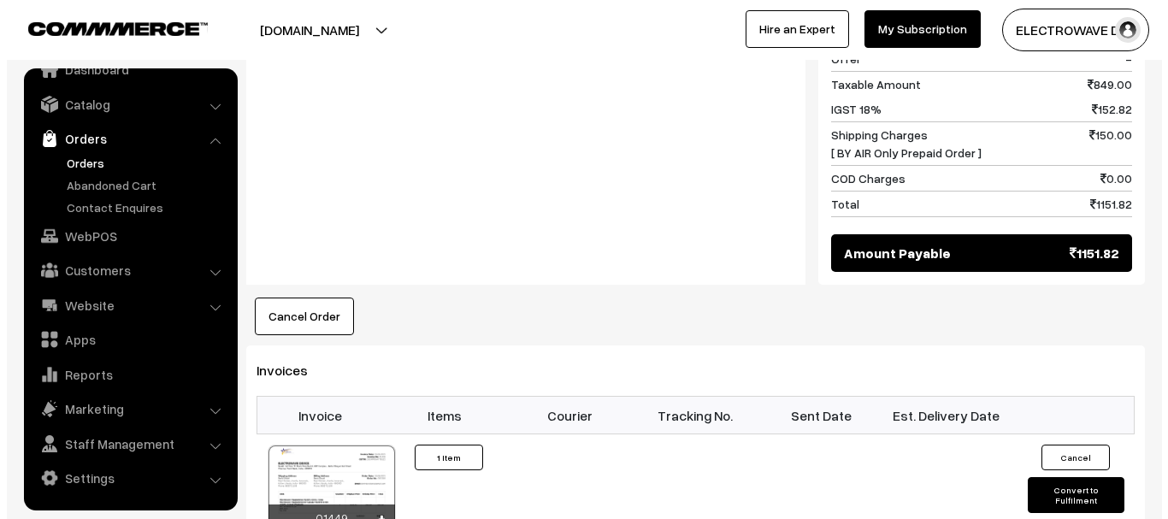
scroll to position [855, 0]
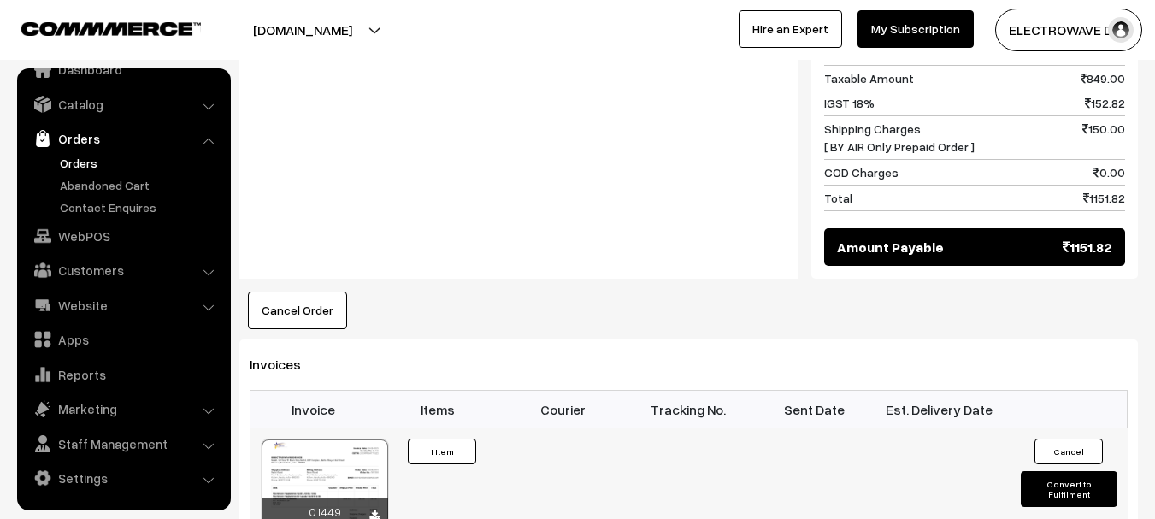
click at [1071, 471] on button "Convert to Fulfilment" at bounding box center [1069, 489] width 97 height 36
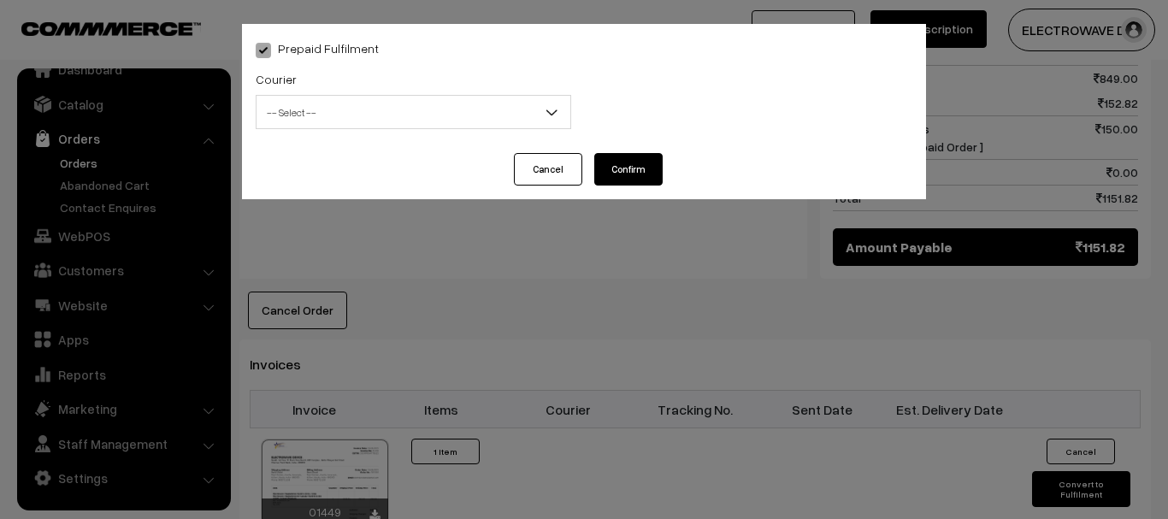
click at [316, 111] on span "-- Select --" at bounding box center [414, 112] width 314 height 30
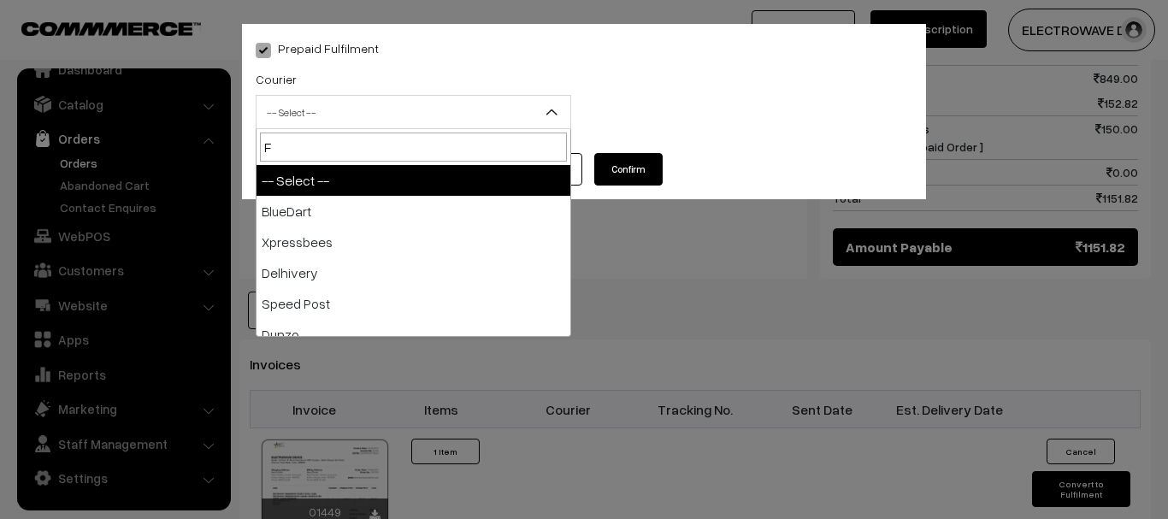
type input "FR"
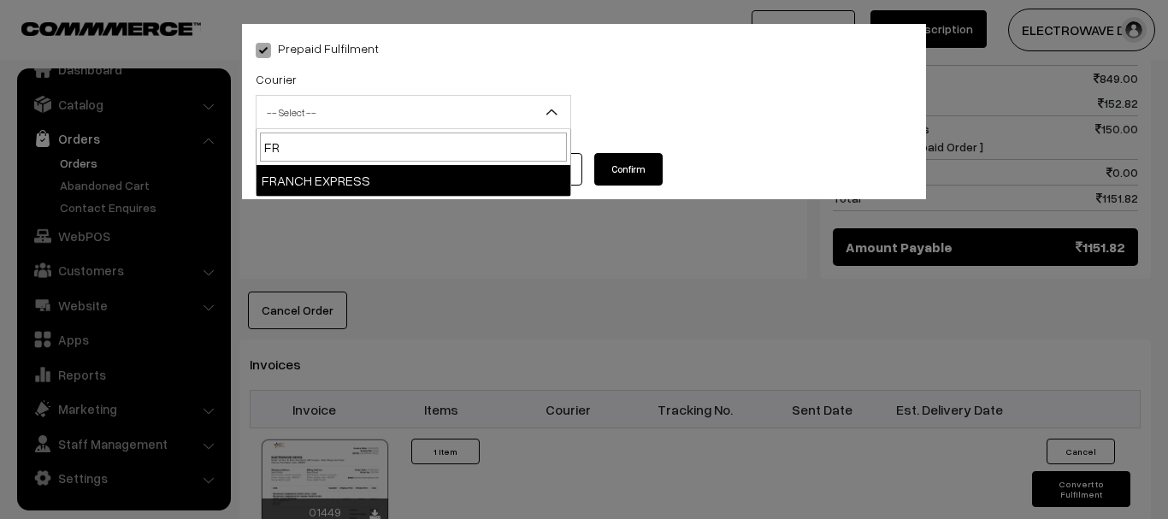
select select "16"
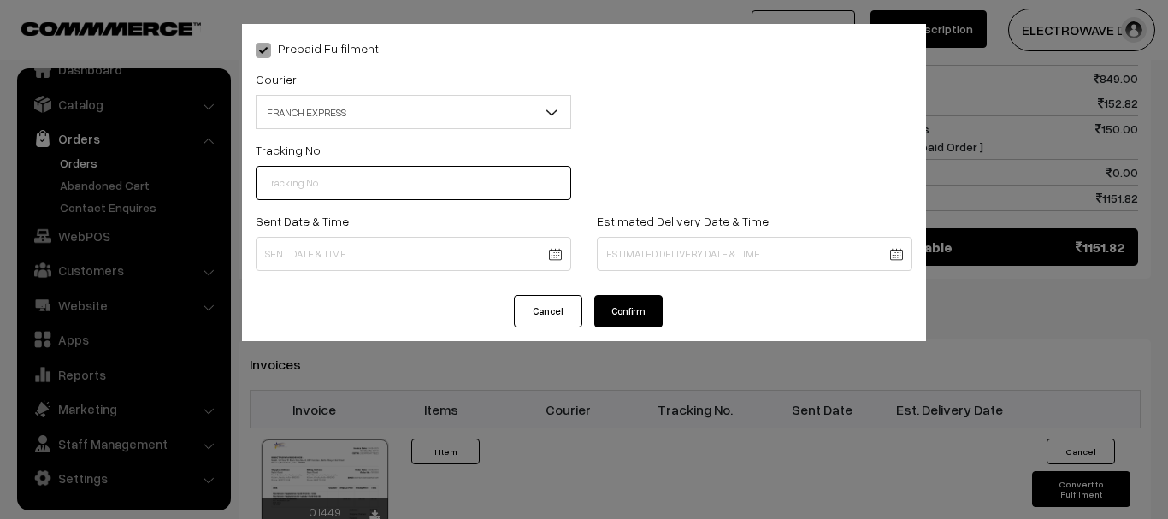
click at [389, 174] on input "text" at bounding box center [414, 183] width 316 height 34
type input "22526891542"
click at [404, 263] on body "Thank you for showing interest. Our team will call you shortly. Close dhruvpro.…" at bounding box center [584, 73] width 1168 height 1857
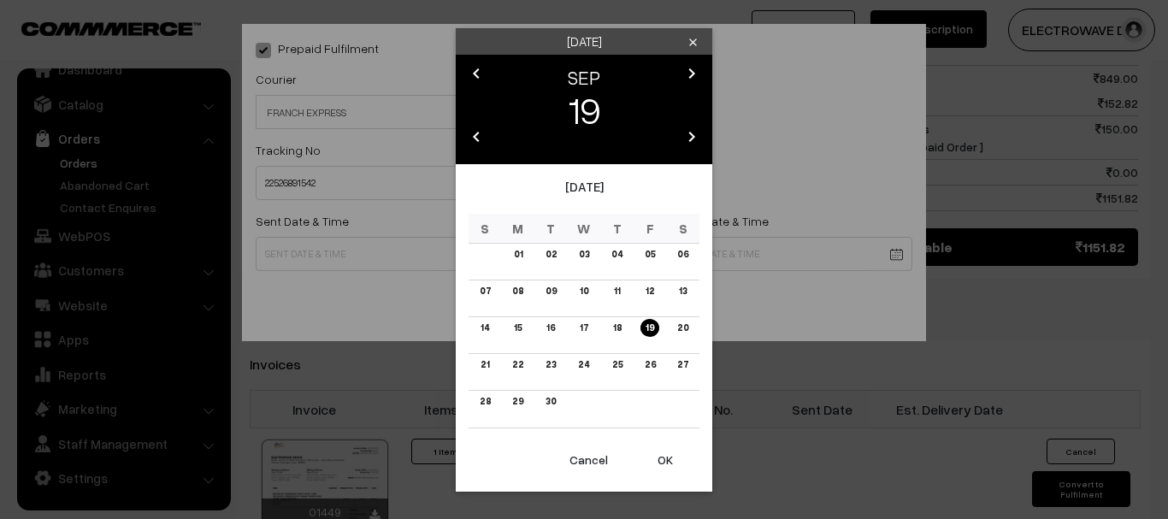
click at [658, 459] on button "OK" at bounding box center [665, 460] width 68 height 38
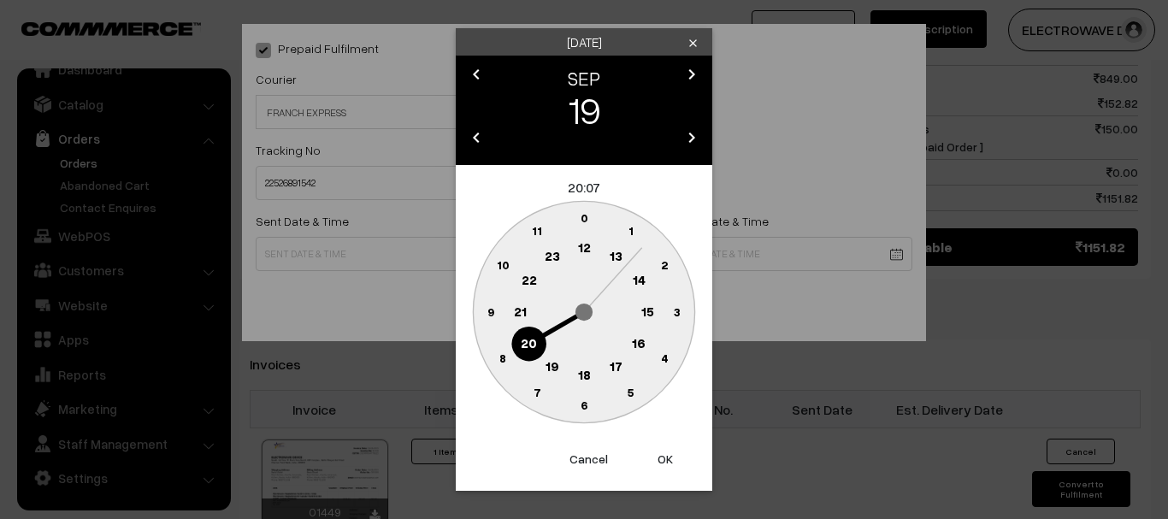
click at [658, 459] on button "OK" at bounding box center [665, 459] width 68 height 38
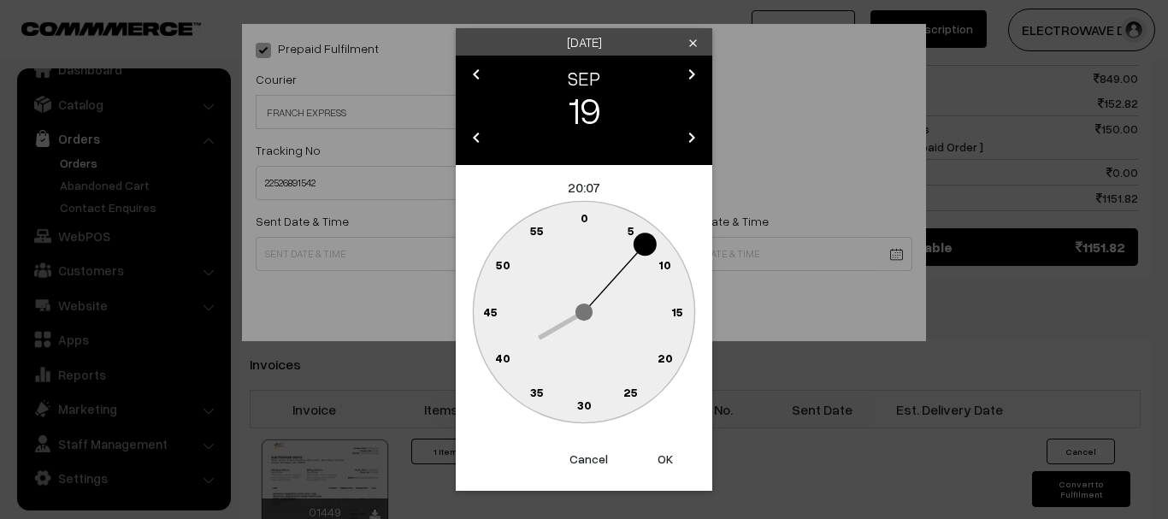
click at [658, 459] on button "OK" at bounding box center [665, 459] width 68 height 38
type input "19-09-2025 20:07"
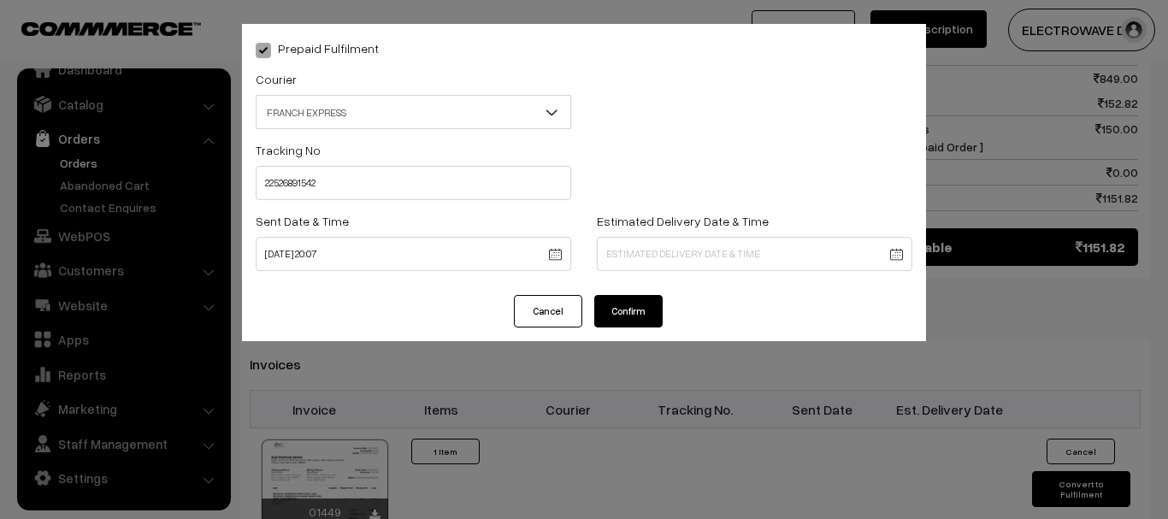
click at [685, 255] on body "Thank you for showing interest. Our team will call you shortly. Close dhruvpro.…" at bounding box center [584, 73] width 1168 height 1857
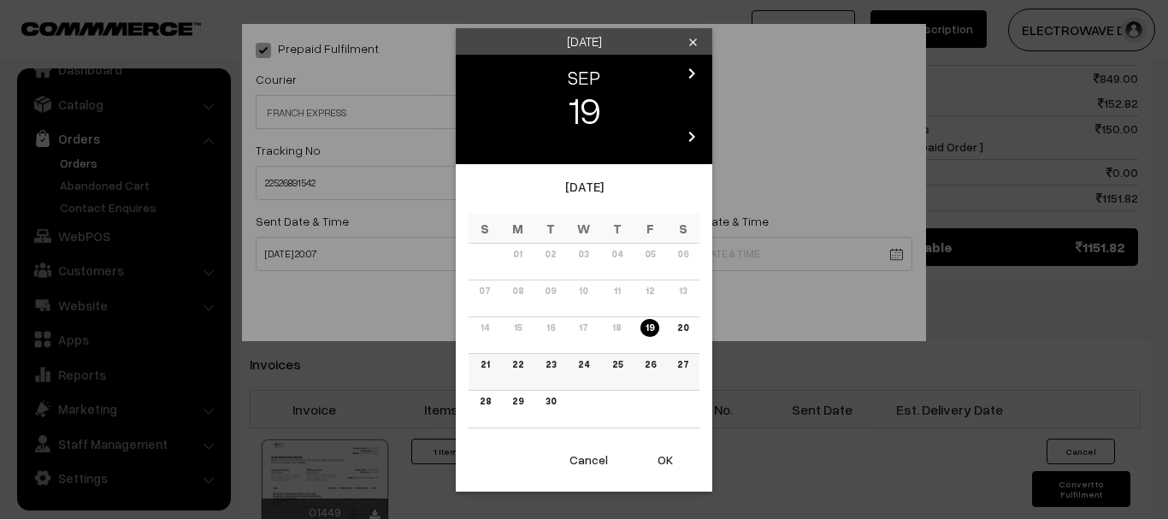
click at [513, 366] on link "22" at bounding box center [517, 365] width 21 height 18
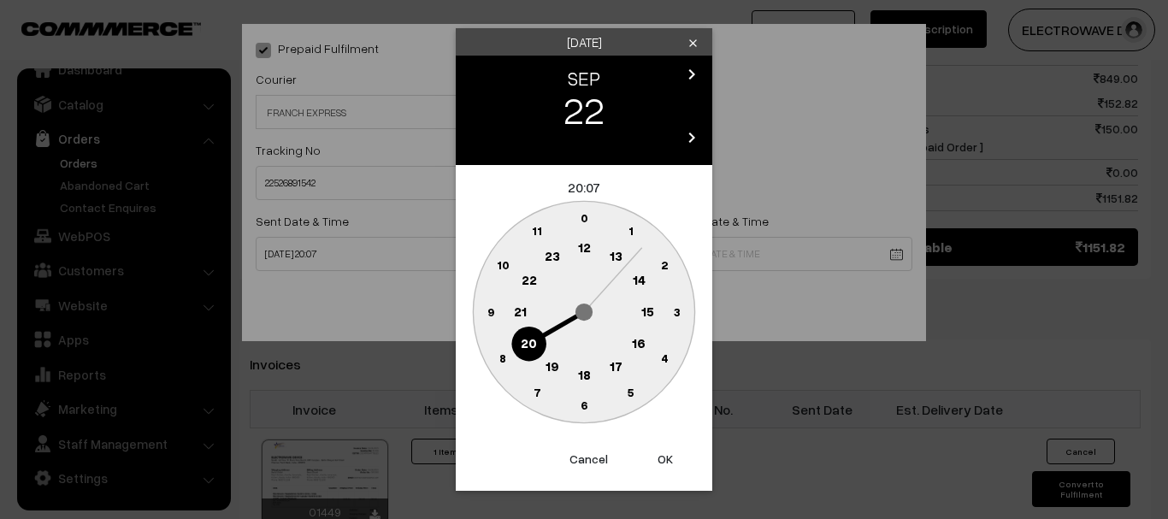
drag, startPoint x: 680, startPoint y: 458, endPoint x: 670, endPoint y: 458, distance: 10.3
click at [680, 458] on button "OK" at bounding box center [665, 459] width 68 height 38
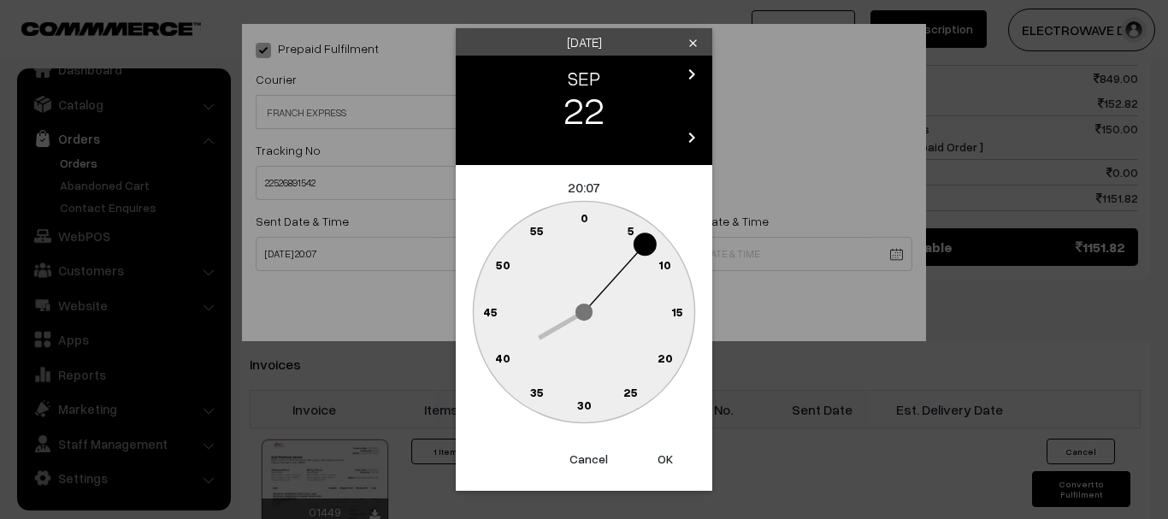
click at [670, 458] on button "OK" at bounding box center [665, 459] width 68 height 38
type input "22-09-2025 20:07"
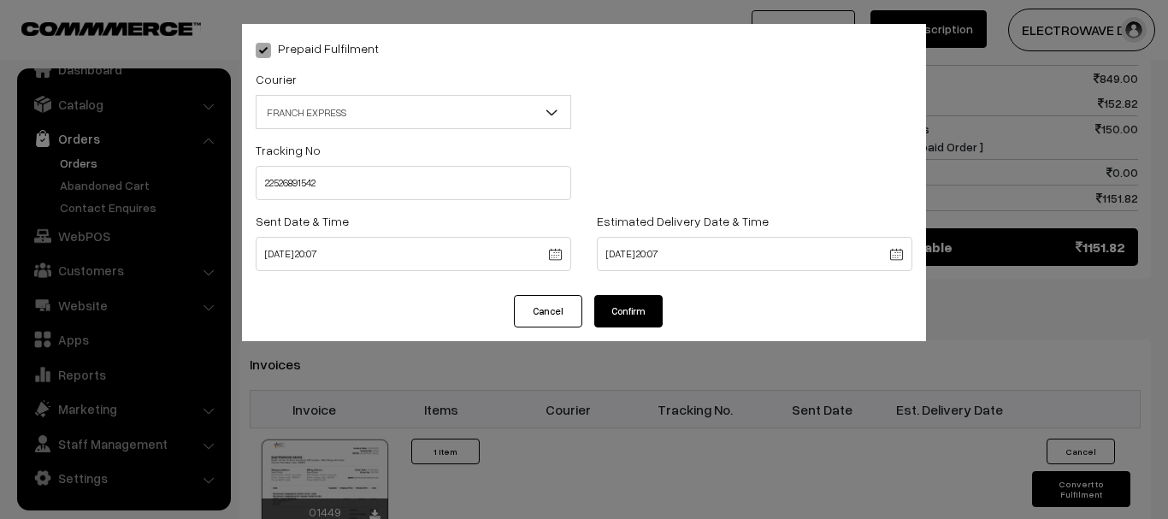
click at [653, 319] on button "Confirm" at bounding box center [628, 311] width 68 height 32
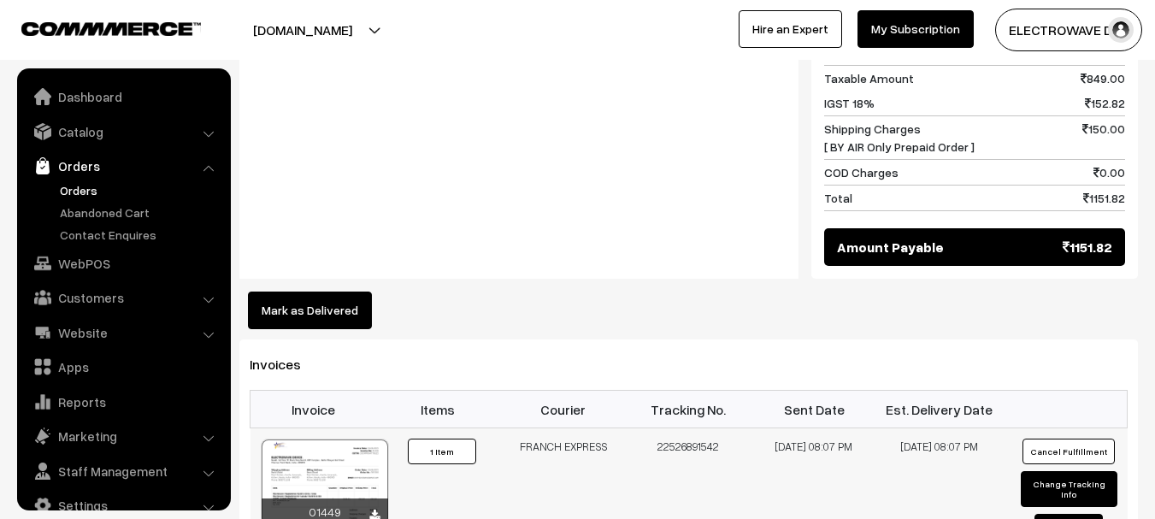
scroll to position [27, 0]
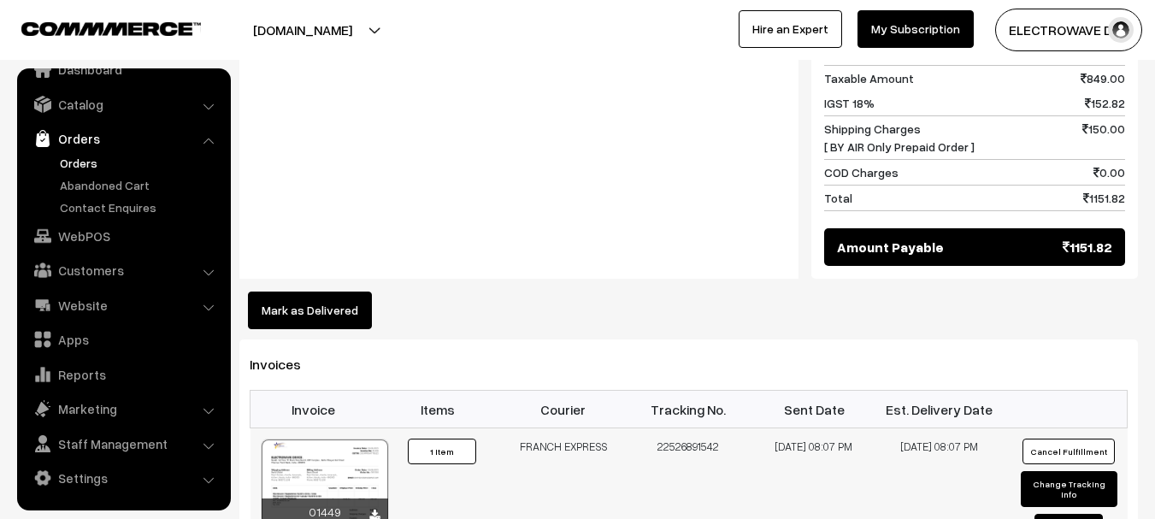
drag, startPoint x: 660, startPoint y: 409, endPoint x: 698, endPoint y: 420, distance: 39.2
click at [700, 428] on td "22526891542" at bounding box center [689, 492] width 126 height 129
click at [685, 428] on td "22526891542" at bounding box center [689, 492] width 126 height 129
drag, startPoint x: 655, startPoint y: 410, endPoint x: 754, endPoint y: 410, distance: 99.2
click at [754, 428] on tr "01449 Invoice #01449 ×" at bounding box center [689, 492] width 877 height 129
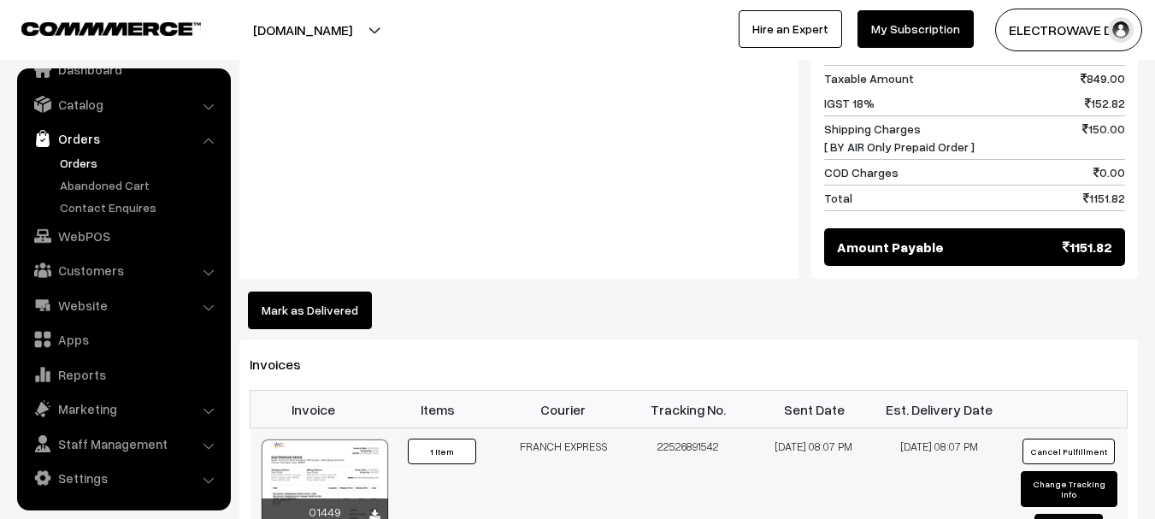
click at [676, 428] on td "22526891542" at bounding box center [689, 492] width 126 height 129
drag, startPoint x: 652, startPoint y: 406, endPoint x: 734, endPoint y: 434, distance: 85.7
click at [734, 434] on td "22526891542" at bounding box center [689, 492] width 126 height 129
click at [69, 156] on link "Orders" at bounding box center [140, 163] width 169 height 18
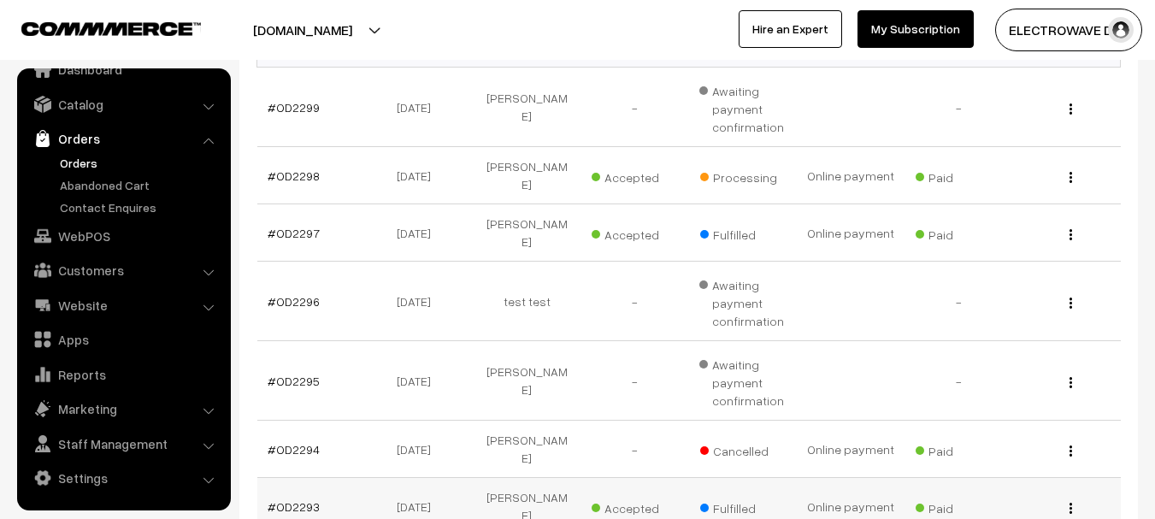
scroll to position [428, 0]
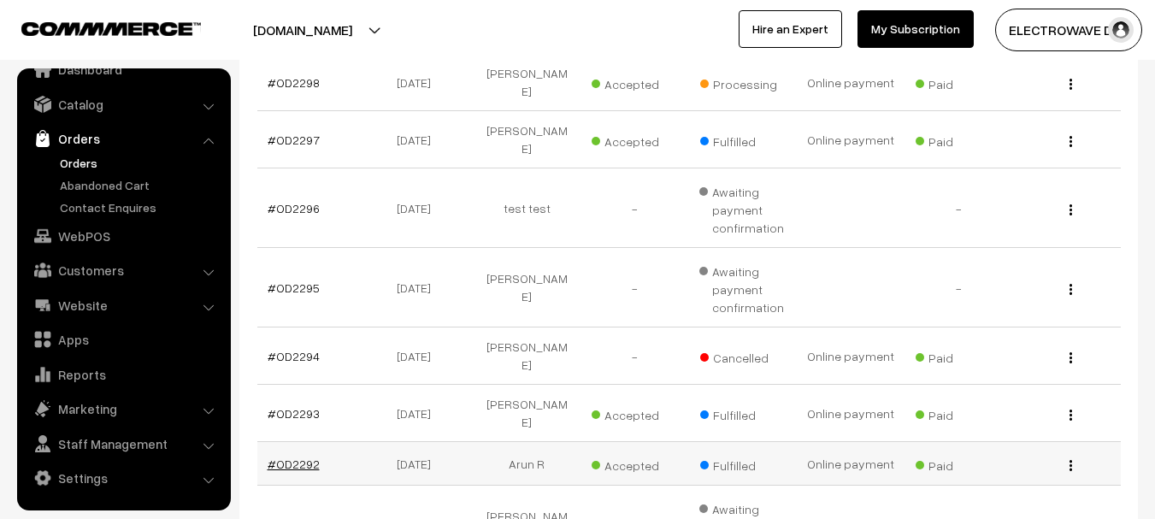
click at [300, 457] on link "#OD2292" at bounding box center [294, 464] width 52 height 15
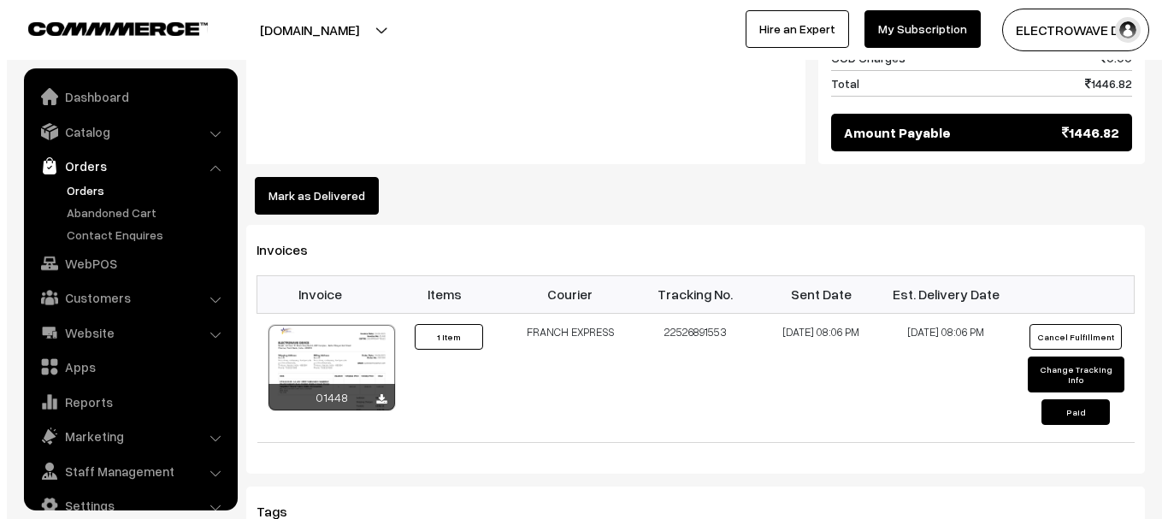
scroll to position [27, 0]
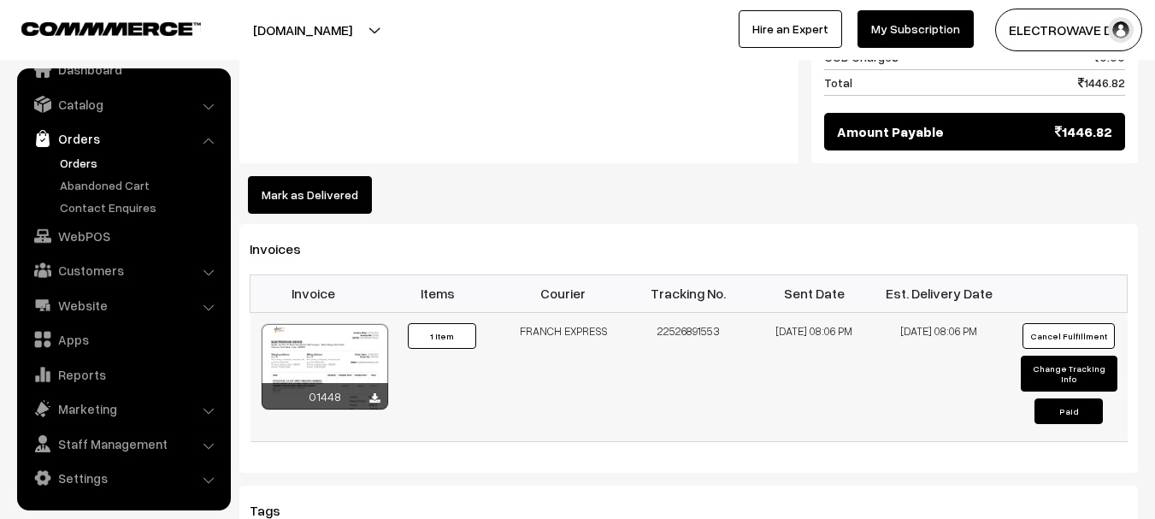
click at [1061, 356] on button "Change Tracking Info" at bounding box center [1069, 374] width 97 height 36
select select "16"
type input "22526891553"
type input "[DATE] 20:06"
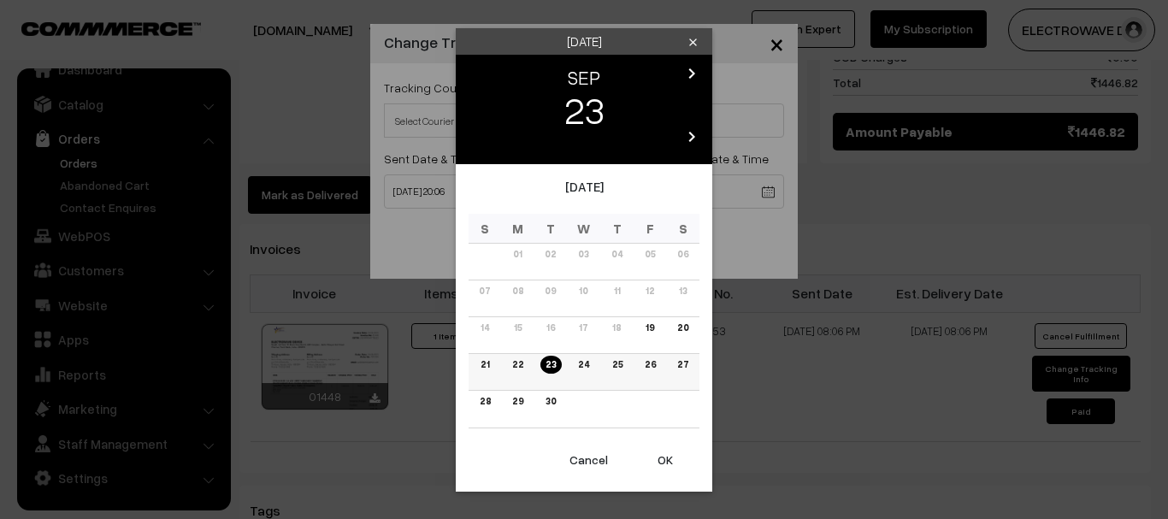
click at [514, 369] on link "22" at bounding box center [517, 365] width 21 height 18
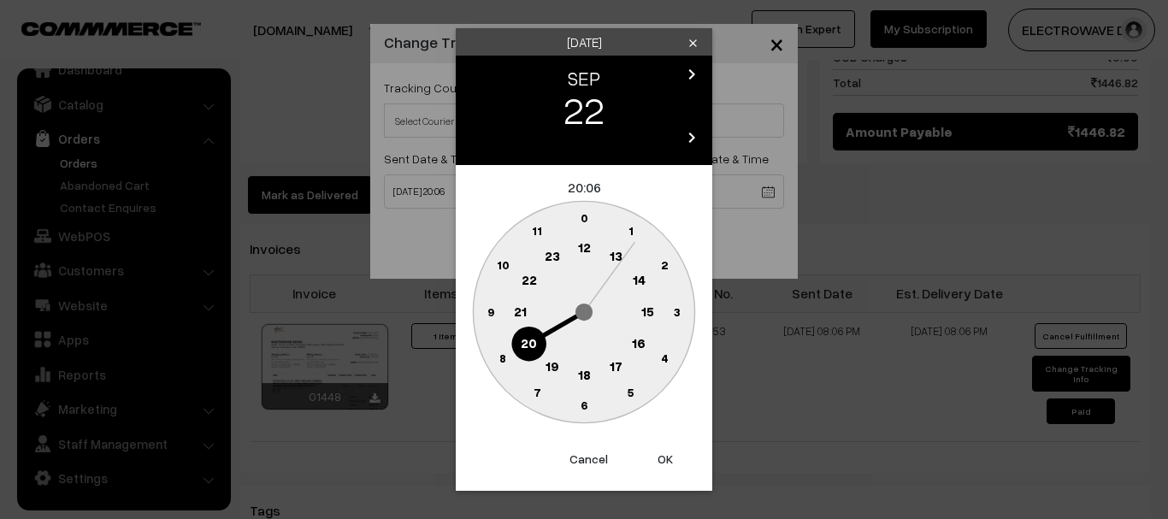
click at [676, 465] on button "OK" at bounding box center [665, 459] width 68 height 38
type input "22-09-2025 20:06"
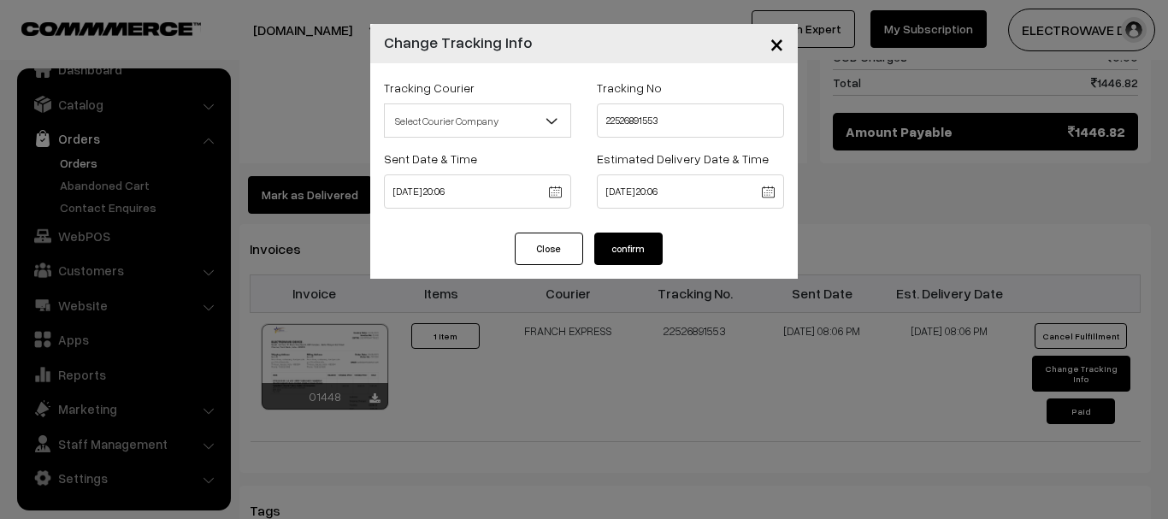
click at [646, 247] on button "confirm" at bounding box center [628, 249] width 68 height 32
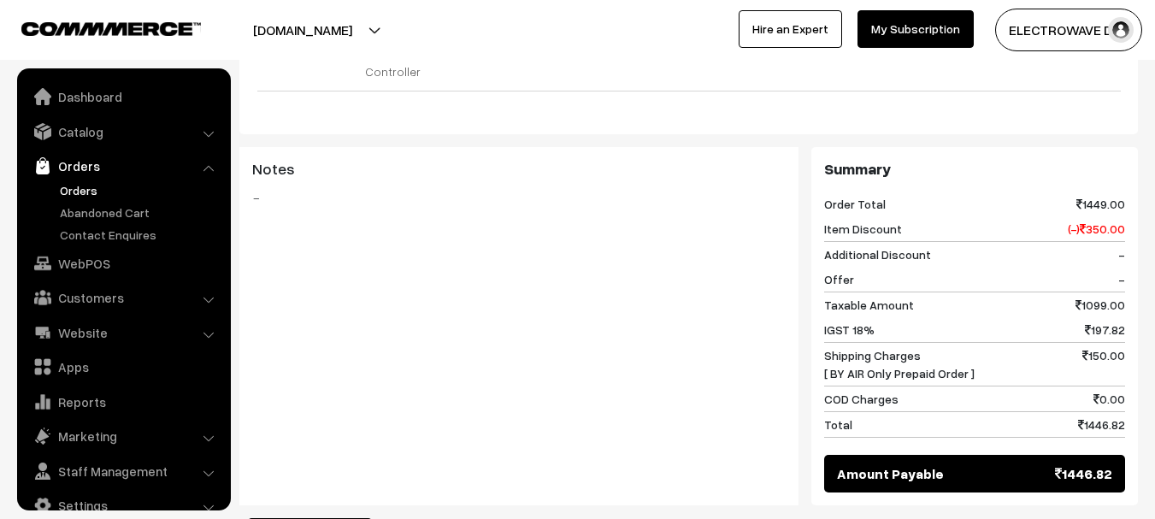
scroll to position [27, 0]
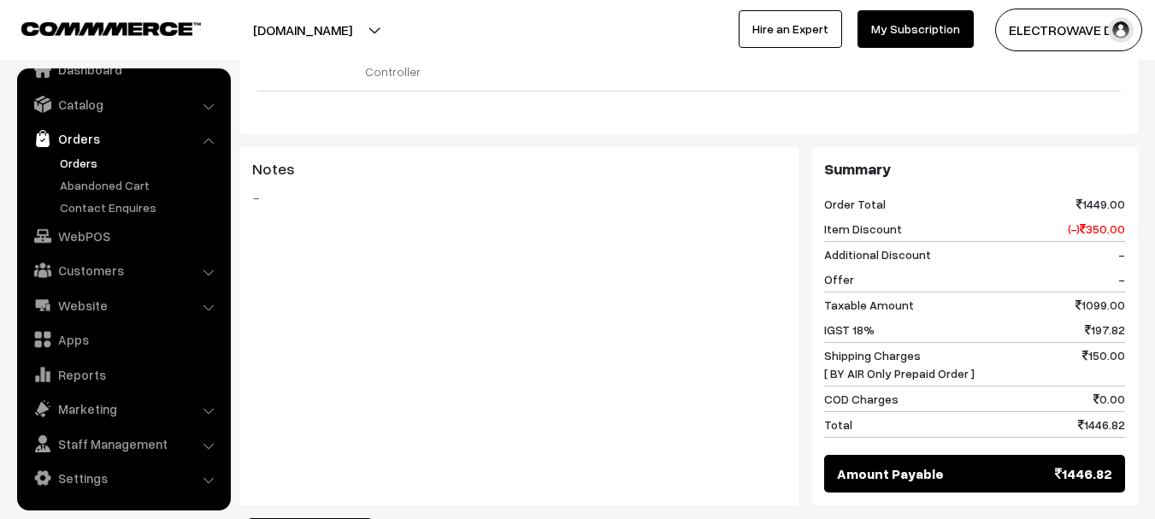
click at [80, 166] on link "Orders" at bounding box center [140, 163] width 169 height 18
click at [81, 165] on link "Orders" at bounding box center [140, 163] width 169 height 18
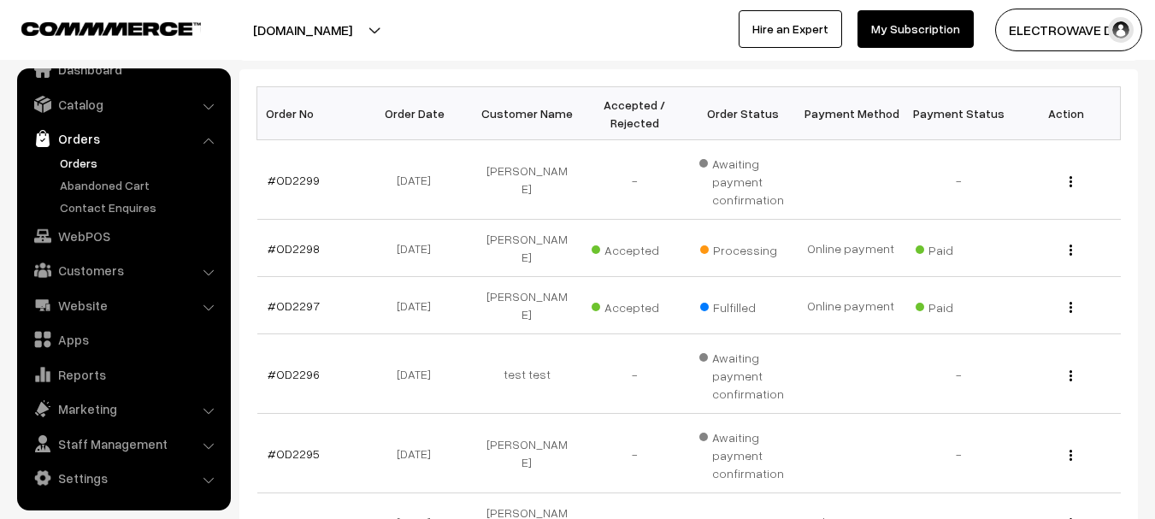
scroll to position [164, 0]
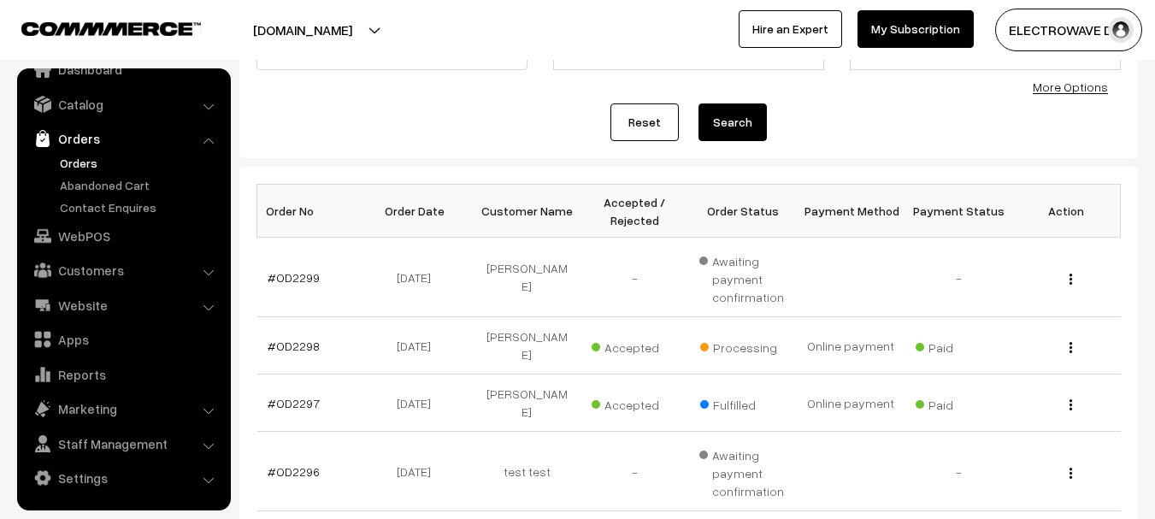
drag, startPoint x: 359, startPoint y: 30, endPoint x: 350, endPoint y: 70, distance: 41.3
click at [359, 31] on button "[DOMAIN_NAME]" at bounding box center [302, 30] width 219 height 43
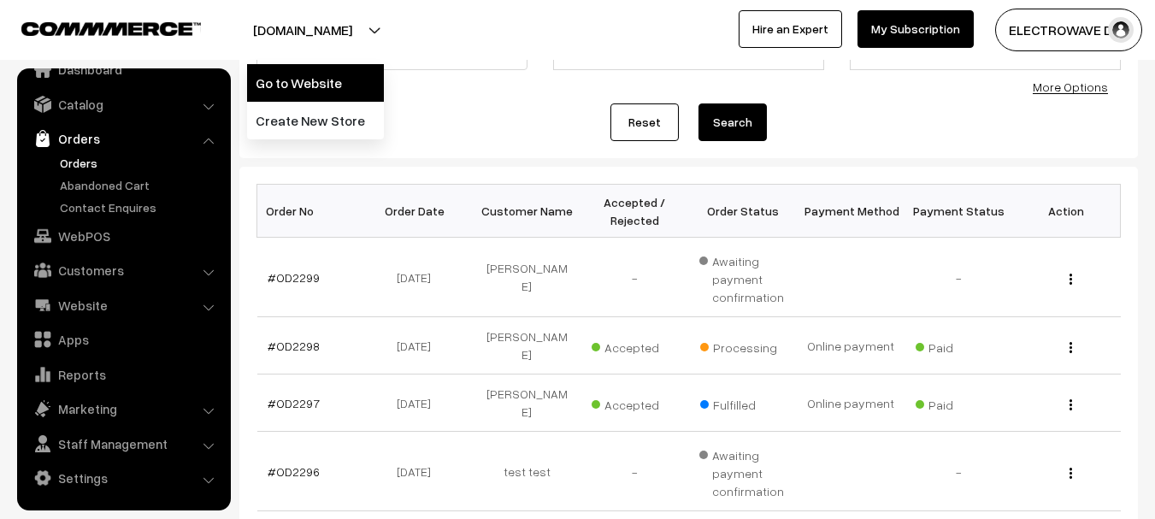
click at [346, 76] on link "Go to Website" at bounding box center [315, 83] width 137 height 38
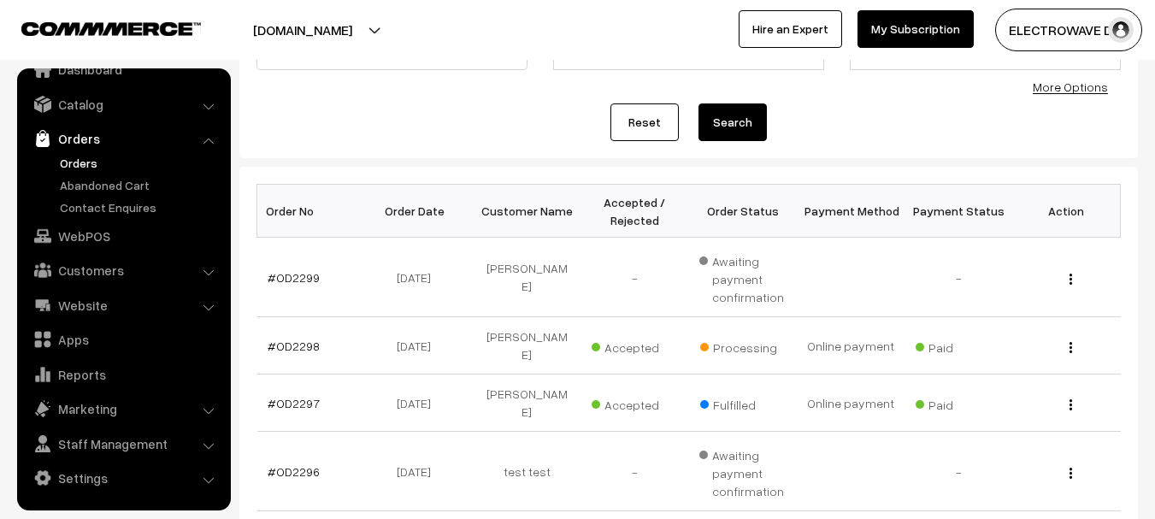
click at [86, 165] on link "Orders" at bounding box center [140, 163] width 169 height 18
click at [91, 162] on link "Orders" at bounding box center [140, 163] width 169 height 18
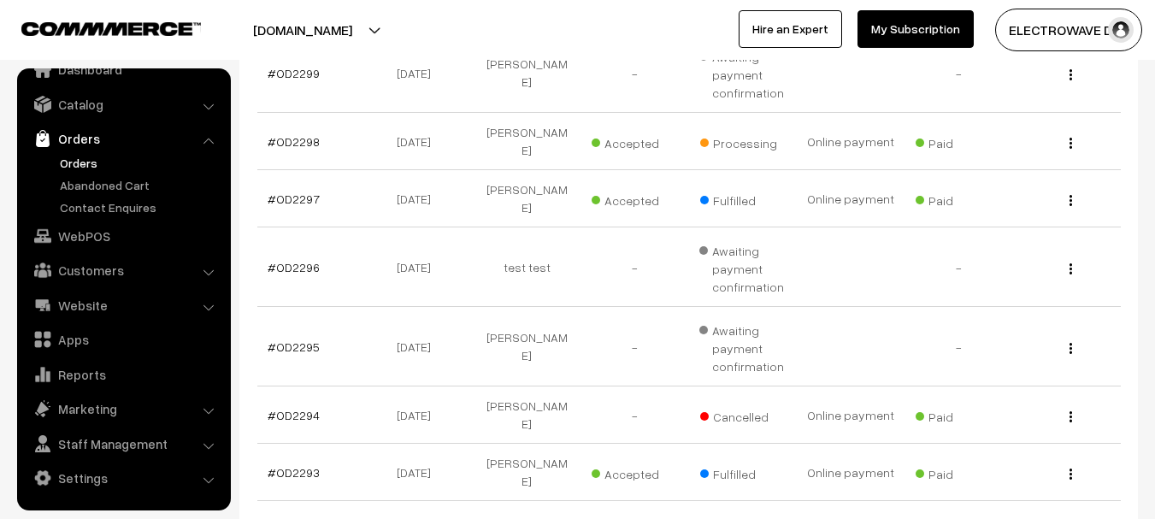
scroll to position [257, 0]
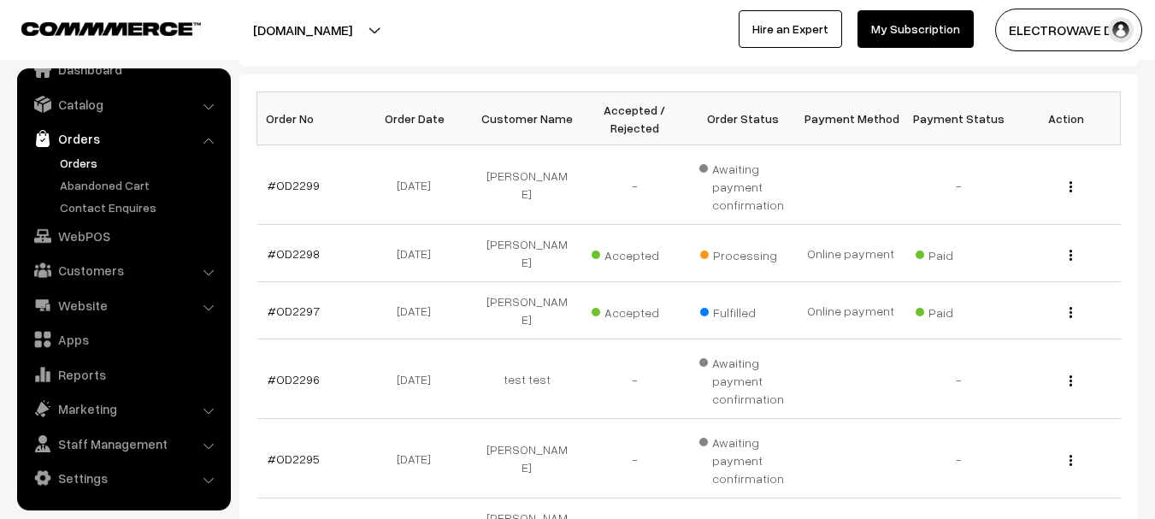
click at [85, 165] on link "Orders" at bounding box center [140, 163] width 169 height 18
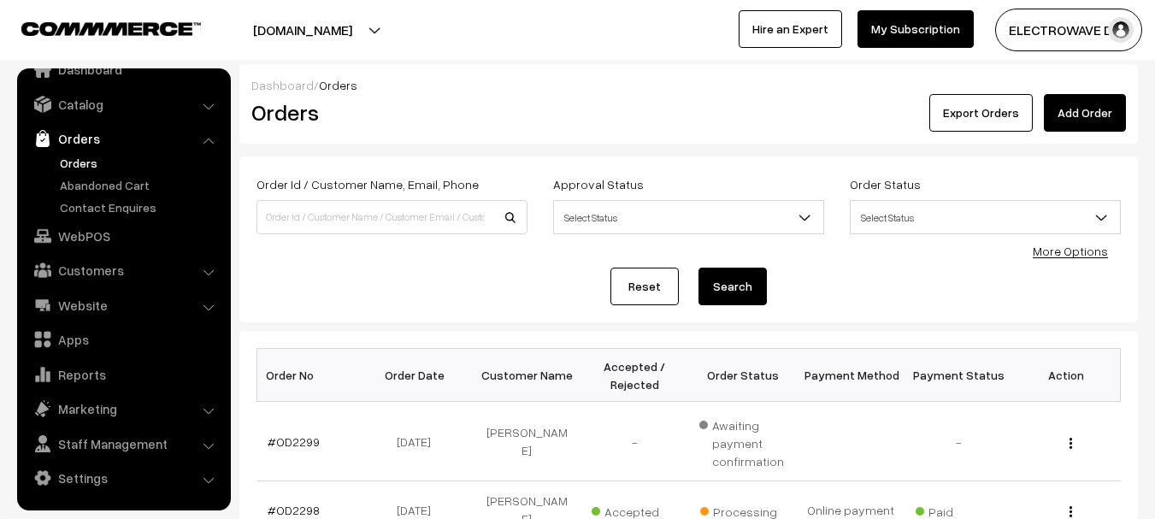
click at [1095, 113] on link "Add Order" at bounding box center [1085, 113] width 82 height 38
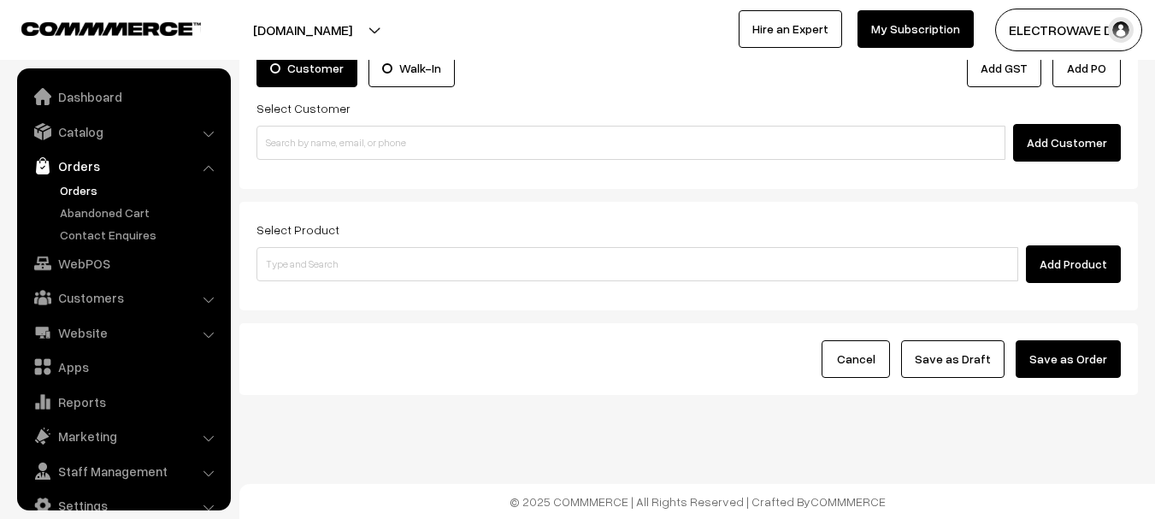
scroll to position [27, 0]
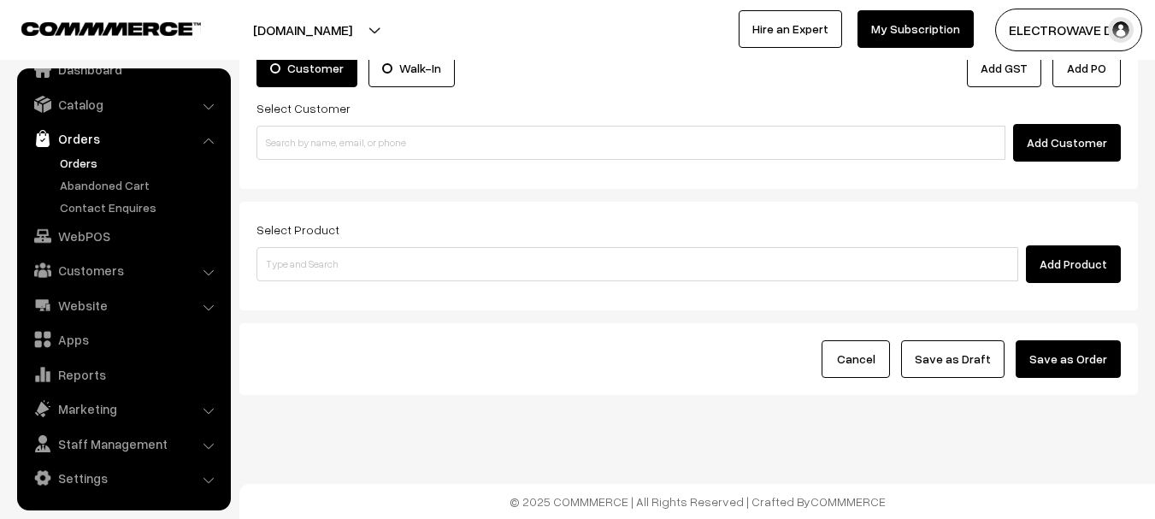
click at [95, 165] on link "Orders" at bounding box center [140, 163] width 169 height 18
